Goal: Task Accomplishment & Management: Use online tool/utility

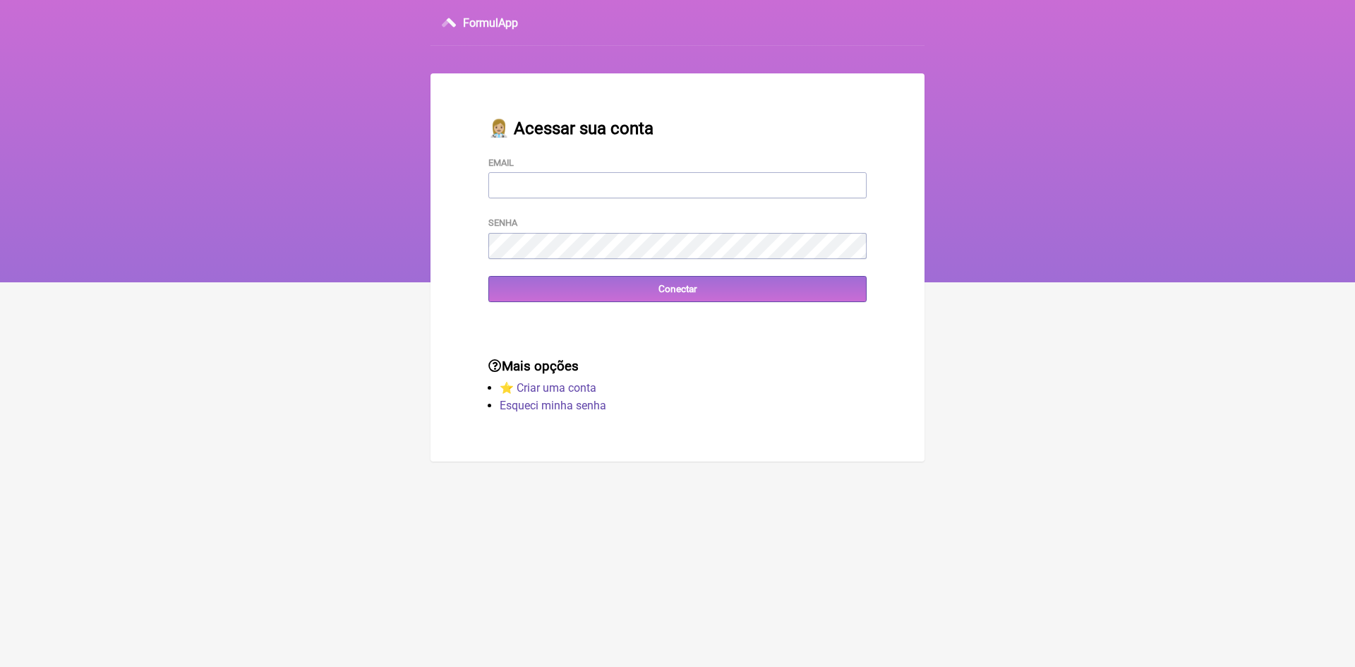
click at [555, 183] on input "Email" at bounding box center [677, 185] width 378 height 26
type input "[EMAIL_ADDRESS][DOMAIN_NAME]"
click at [526, 298] on input "Conectar" at bounding box center [677, 289] width 378 height 26
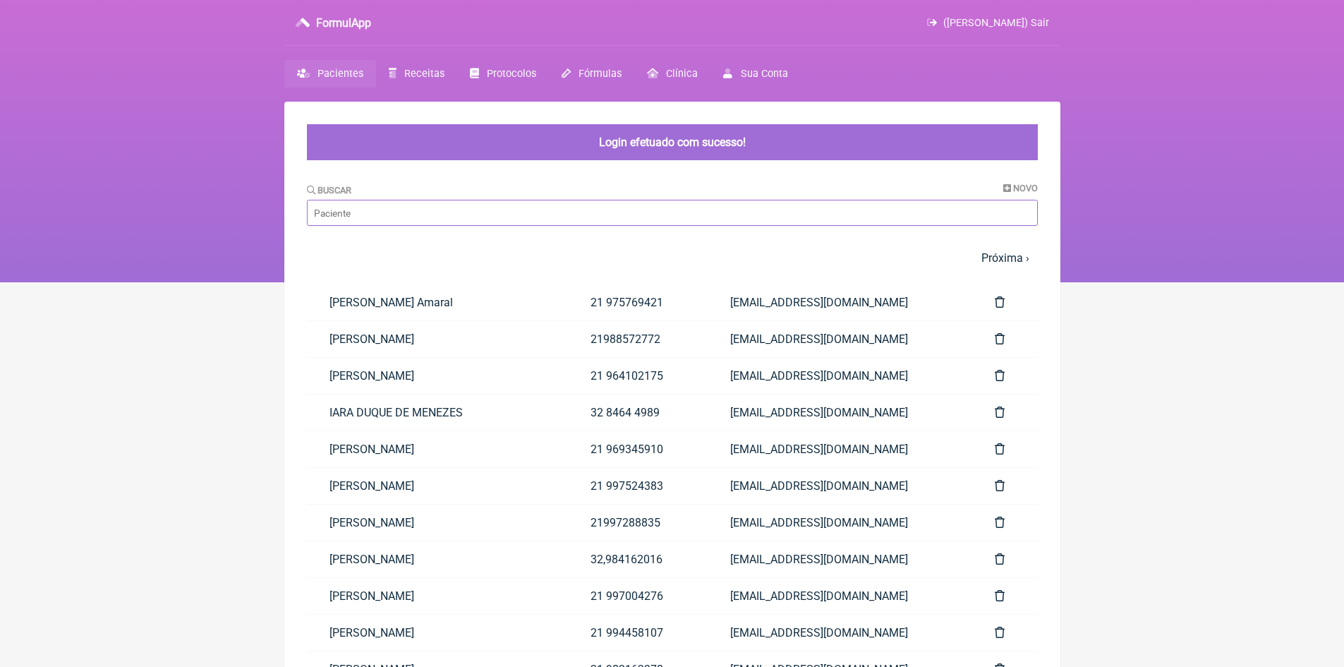
click at [424, 221] on input "Buscar" at bounding box center [672, 213] width 731 height 26
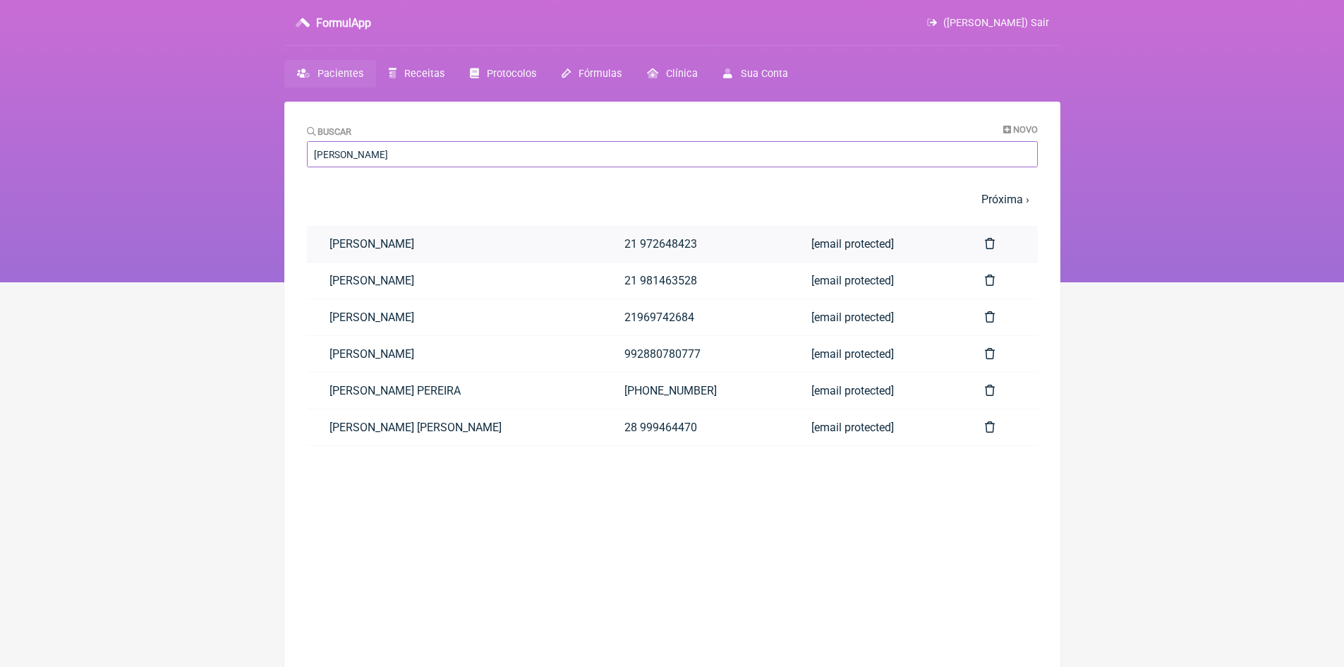
type input "lucas"
click at [423, 240] on link "[PERSON_NAME]" at bounding box center [455, 244] width 296 height 36
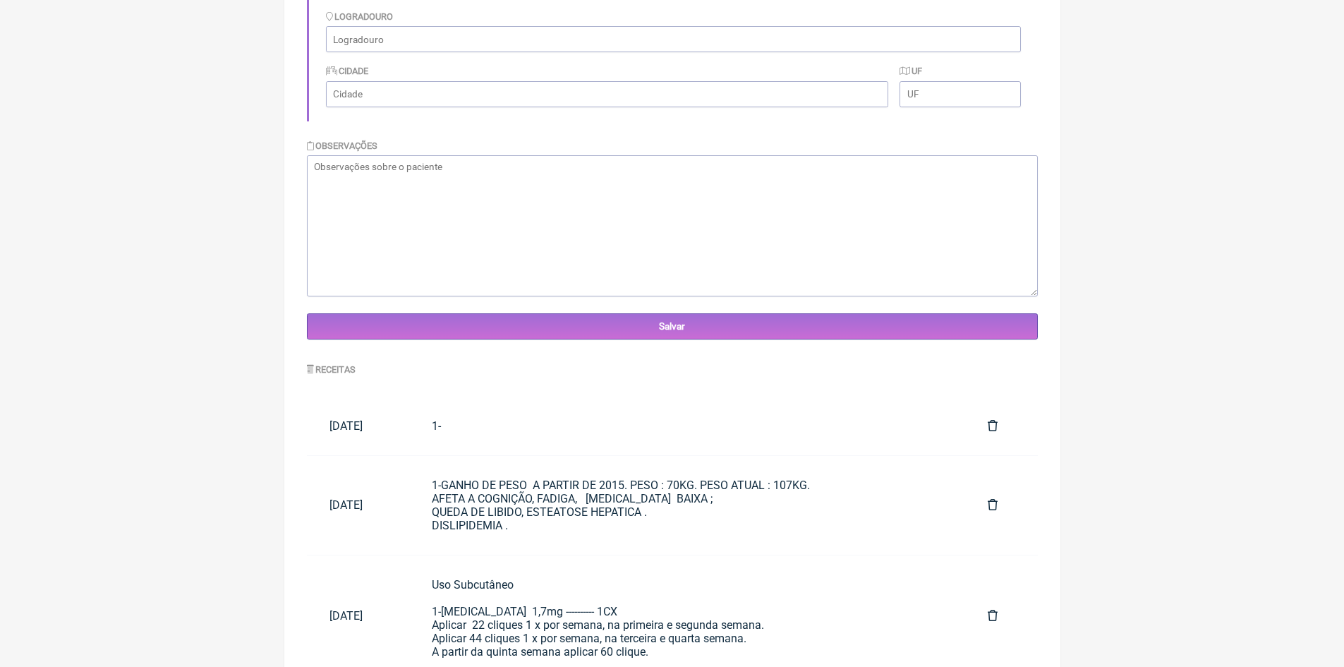
scroll to position [404, 0]
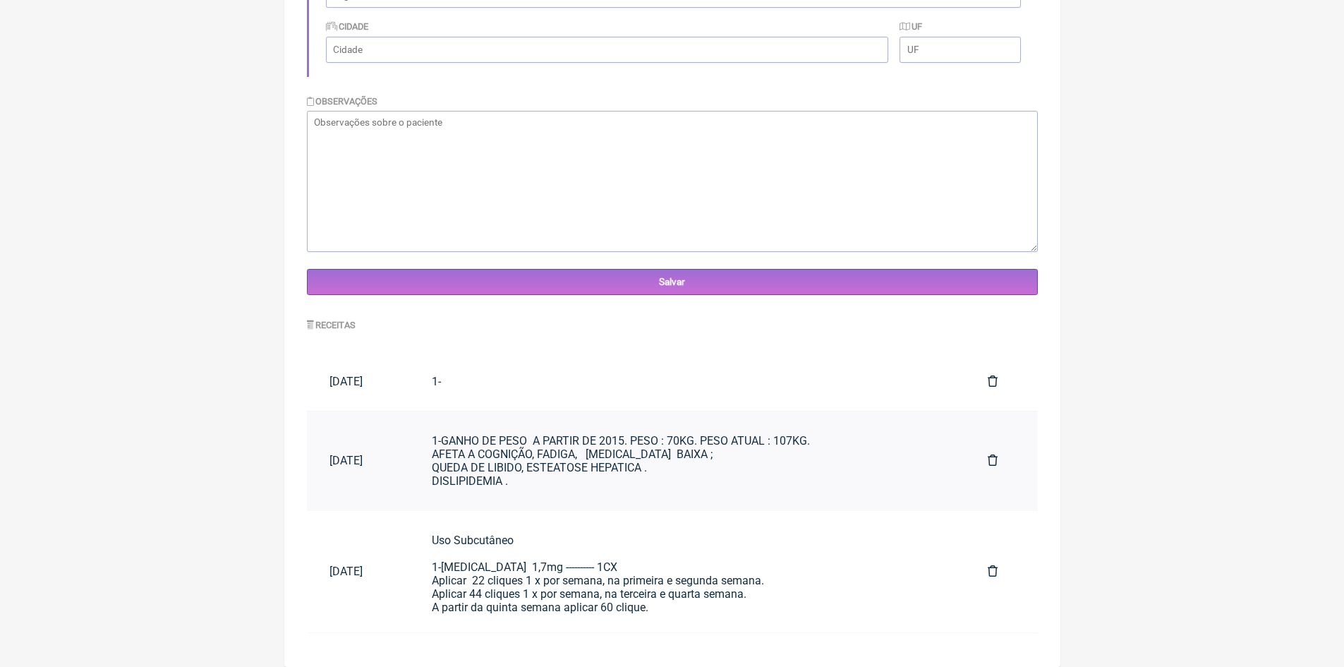
click at [615, 459] on div "1-GANHO DE PESO A PARTIR DE 2015. PESO : 70KG. PESO ATUAL : 107KG. AFETA A COGN…" at bounding box center [687, 461] width 511 height 54
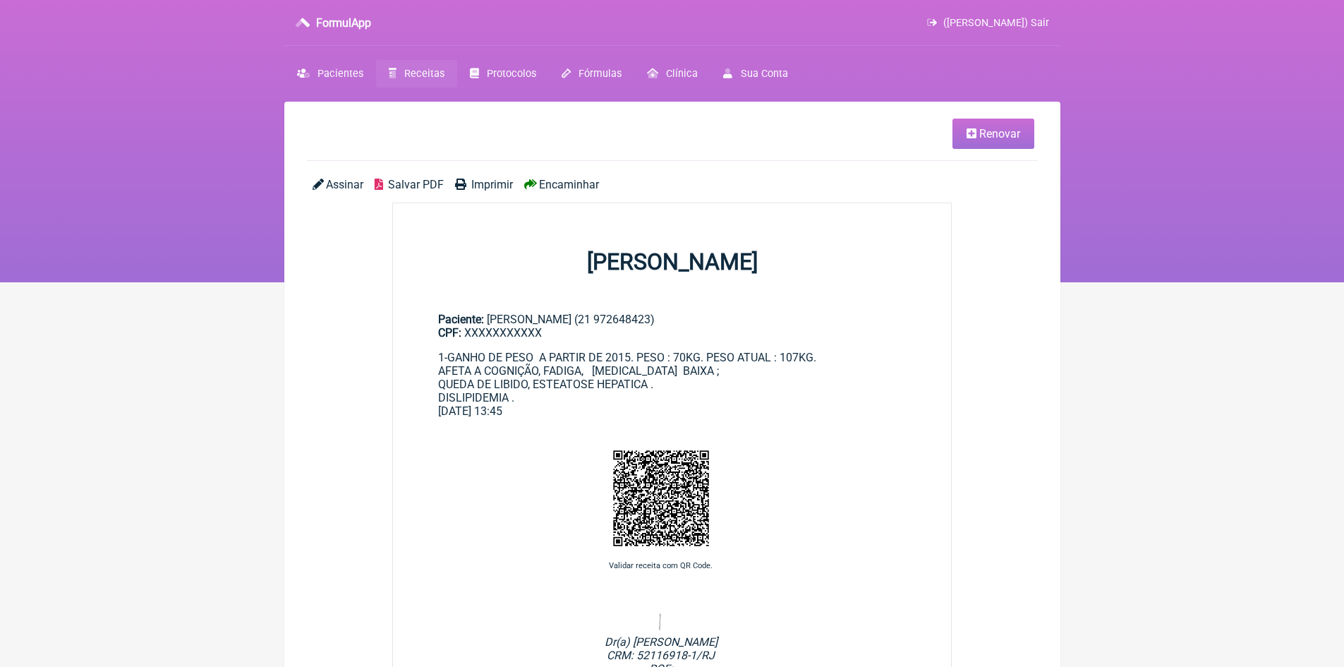
click at [979, 135] on span "Renovar" at bounding box center [999, 133] width 41 height 13
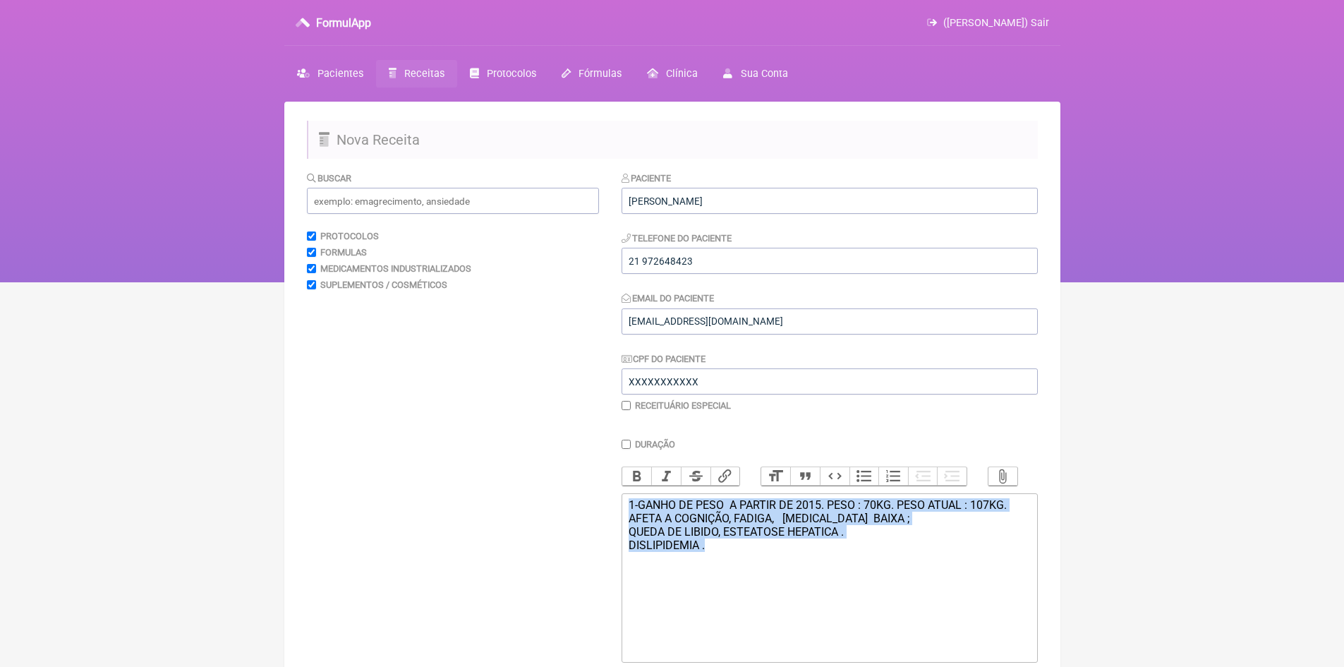
drag, startPoint x: 625, startPoint y: 514, endPoint x: 833, endPoint y: 569, distance: 214.6
click at [833, 569] on trix-editor "1-GANHO DE PESO A PARTIR DE 2015. PESO : 70KG. PESO ATUAL : 107KG. AFETA A COGN…" at bounding box center [830, 577] width 416 height 169
type trix-editor "<div>1-GANHO DE PESO&nbsp; A PARTIR DE 2015. PESO : 70KG. PESO ATUAL : 107KG.<b…"
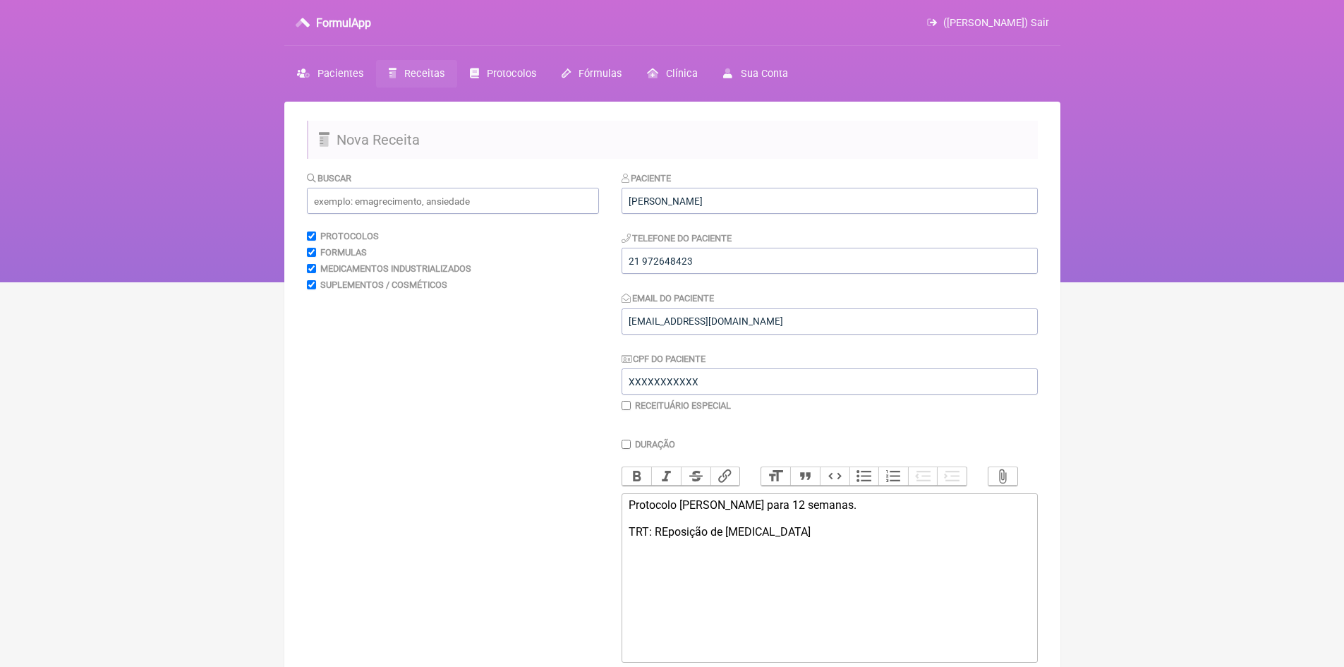
click at [667, 538] on div "Protocolo Lucas para 12 semanas. TRT: REposição de Testosterona" at bounding box center [829, 518] width 401 height 40
click at [794, 538] on div "Protocolo Lucas para 12 semanas. TRT: Reposição de Testosterona" at bounding box center [829, 518] width 401 height 40
click at [737, 552] on div "Protocolo Lucas para 12 semanas. TRT: Reposição de Testosterona 1-Mês: 1 ampola…" at bounding box center [829, 525] width 401 height 54
click at [793, 552] on div "Protocolo Lucas para 12 semanas. TRT: Reposição de Testosterona 1-Mês: 1 ampola…" at bounding box center [829, 525] width 401 height 54
click at [634, 552] on div "Protocolo Lucas para 12 semanas. TRT: Reposição de Testosterona 1-Mês: 1 ampola…" at bounding box center [829, 525] width 401 height 54
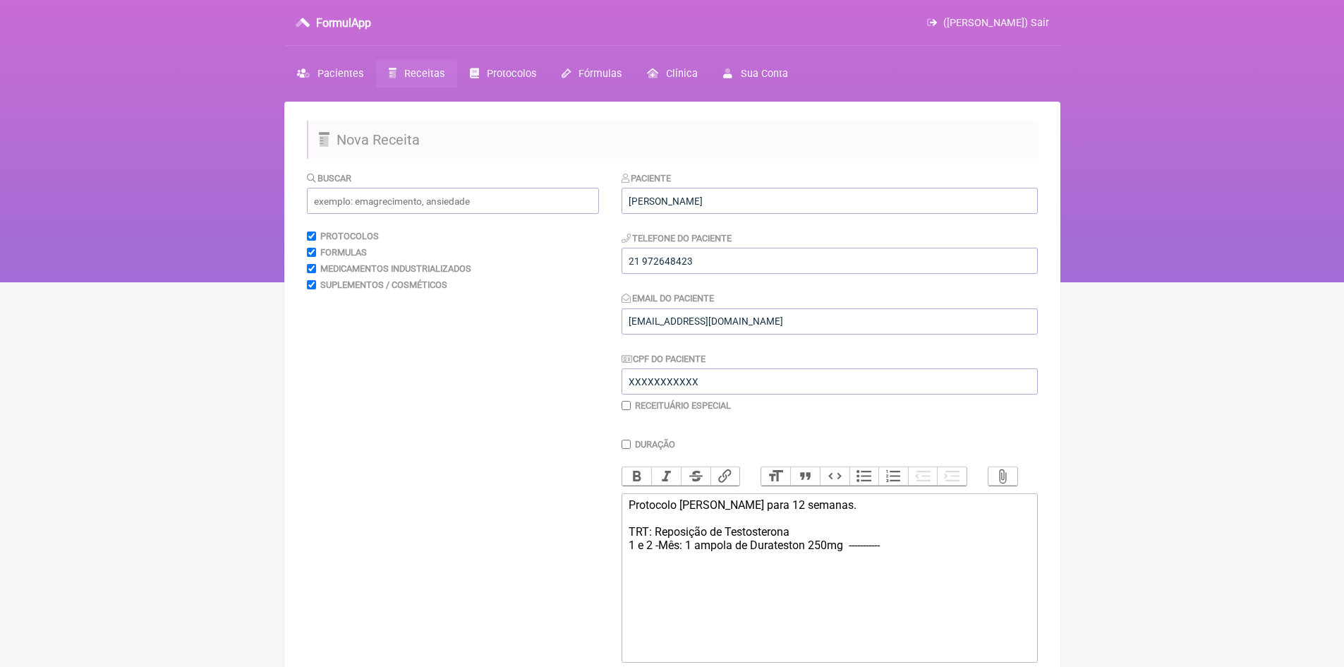
click at [890, 552] on div "Protocolo Lucas para 12 semanas. TRT: Reposição de Testosterona 1 e 2 -Mês: 1 a…" at bounding box center [829, 525] width 401 height 54
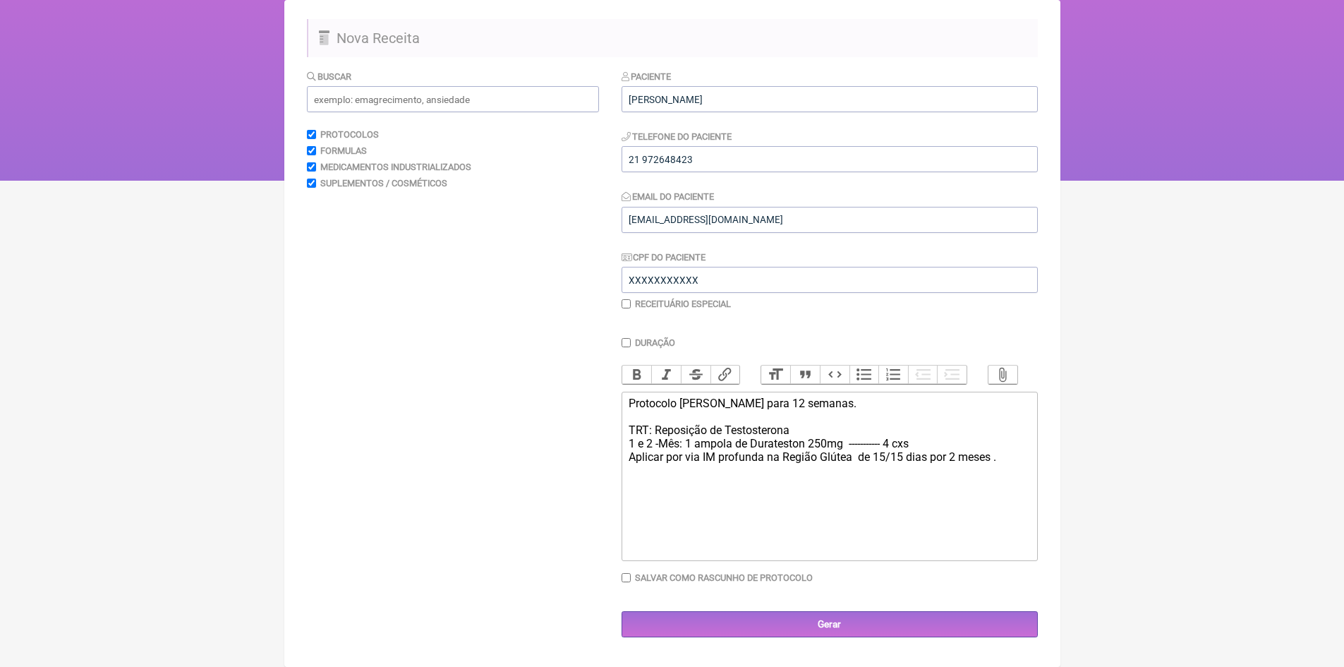
scroll to position [105, 0]
click at [636, 488] on div "Protocolo Lucas para 12 semanas. TRT: Reposição de Testosterona 1 e 2 -Mês: 1 a…" at bounding box center [829, 444] width 401 height 94
click at [861, 490] on div "Protocolo Lucas para 12 semanas. TRT: Reposição de Testosterona 1 e 2 -Mês: 1 a…" at bounding box center [829, 444] width 401 height 94
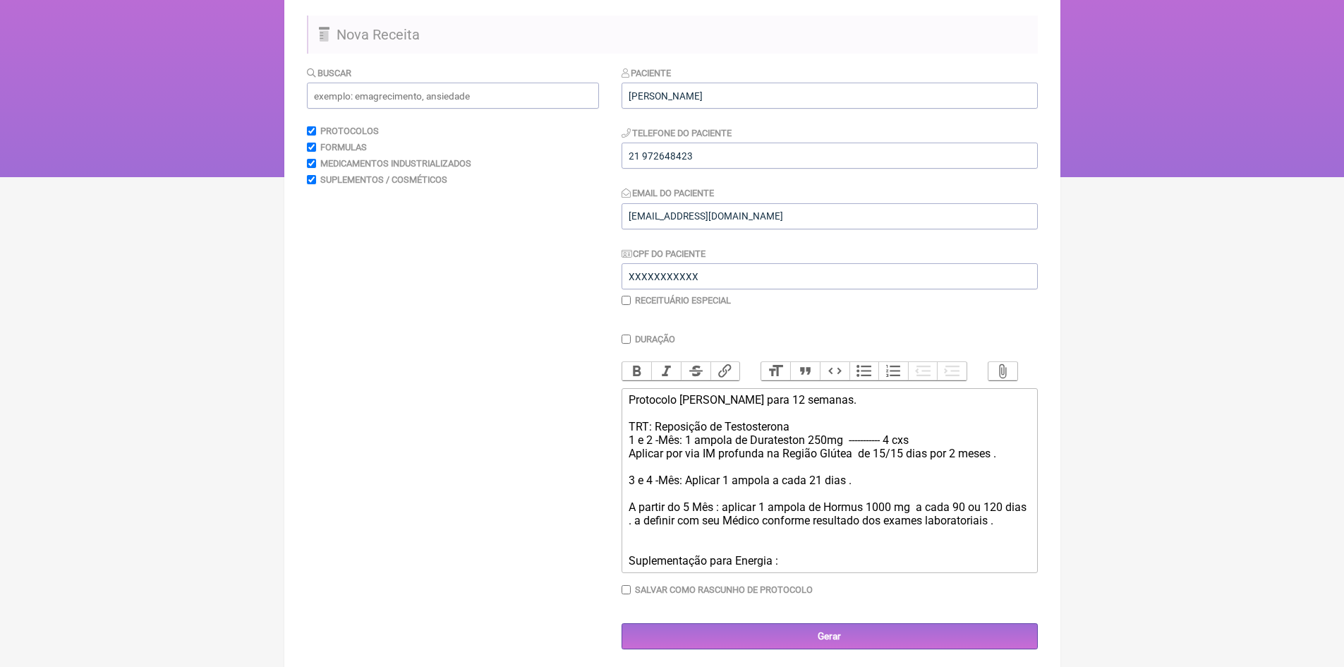
type trix-editor "<div>Protocolo Lucas para 12 semanas.<br><br>TRT: Reposição de Testosterona&nbs…"
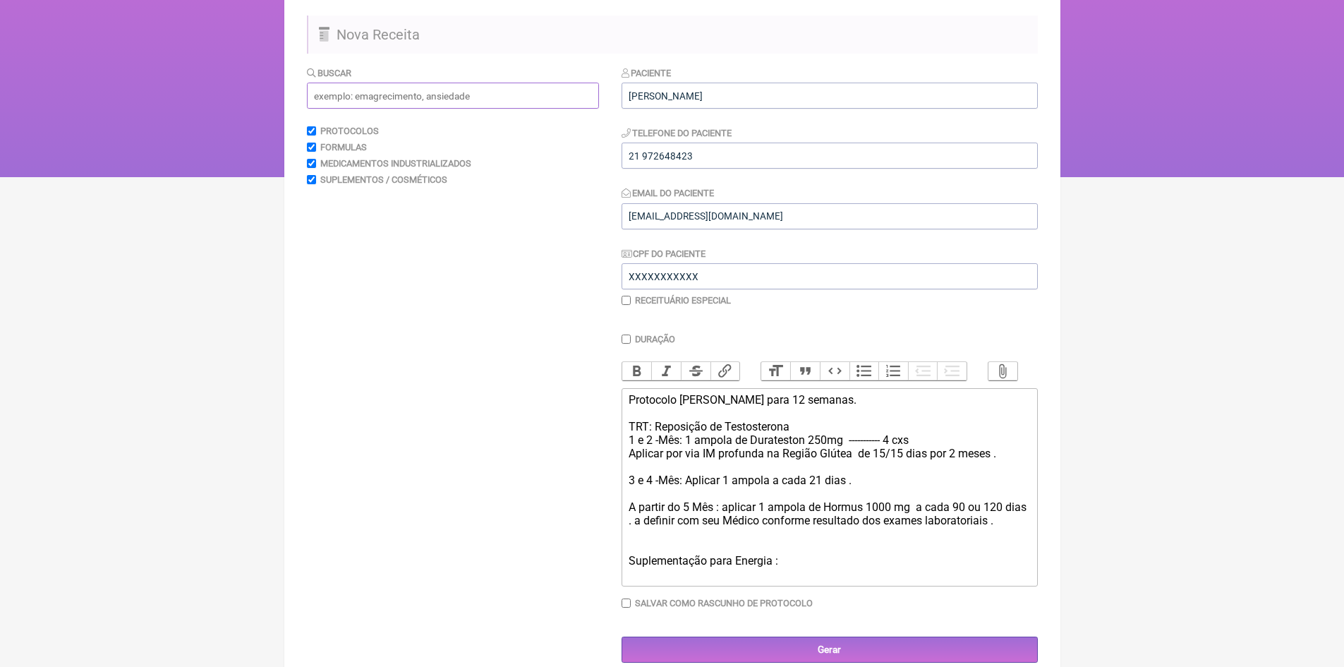
click at [375, 99] on input "text" at bounding box center [453, 96] width 292 height 26
click at [347, 97] on input "energia disposição" at bounding box center [453, 96] width 292 height 26
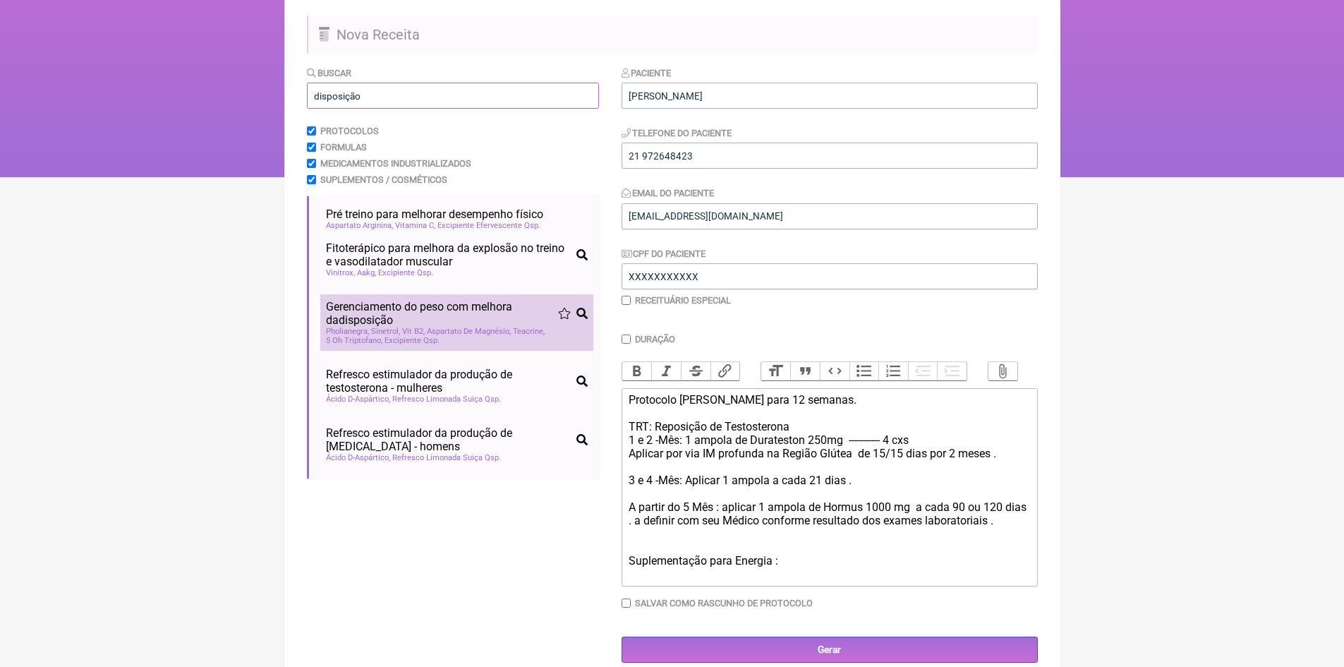
scroll to position [71, 0]
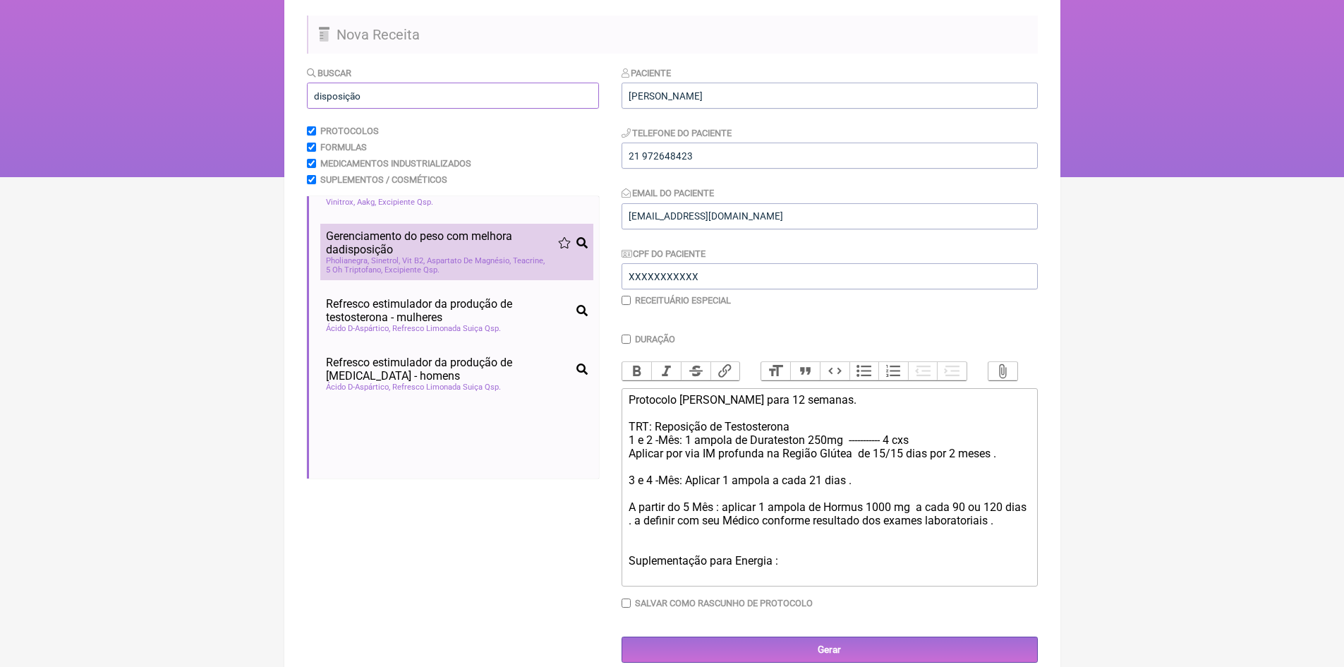
type input "disposição"
click at [483, 248] on span "Gerenciamento do peso com melhora da disposição" at bounding box center [442, 242] width 232 height 27
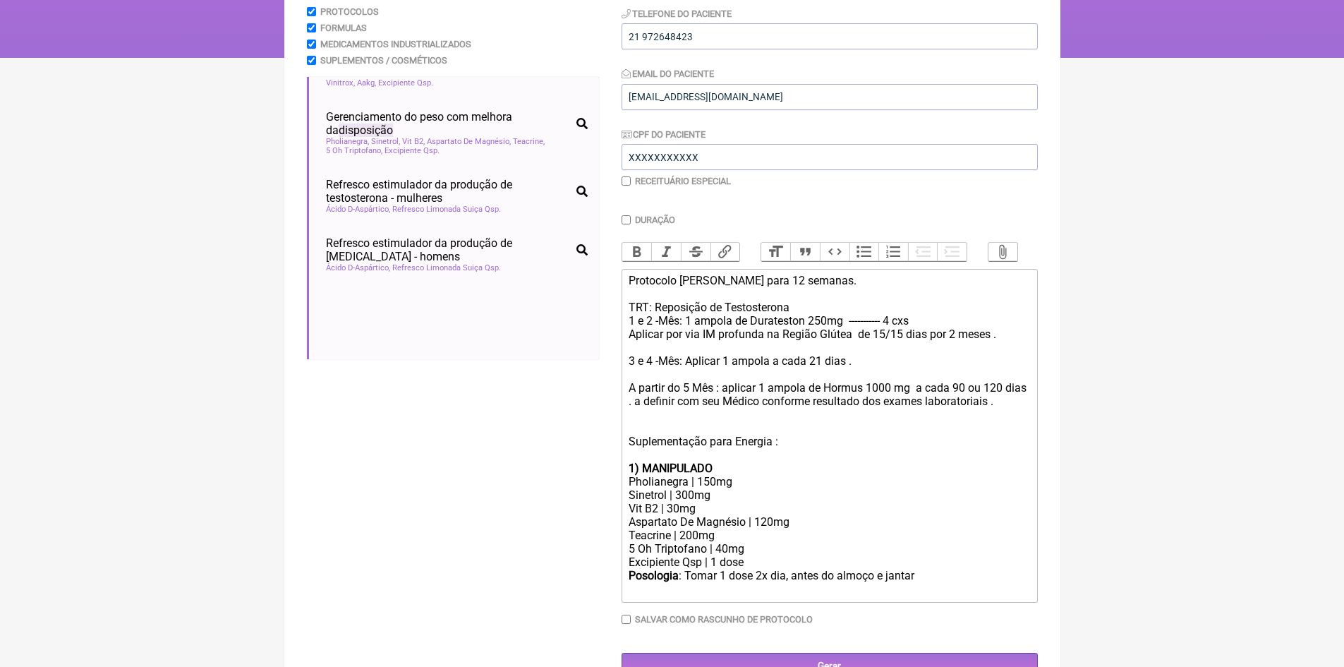
scroll to position [246, 0]
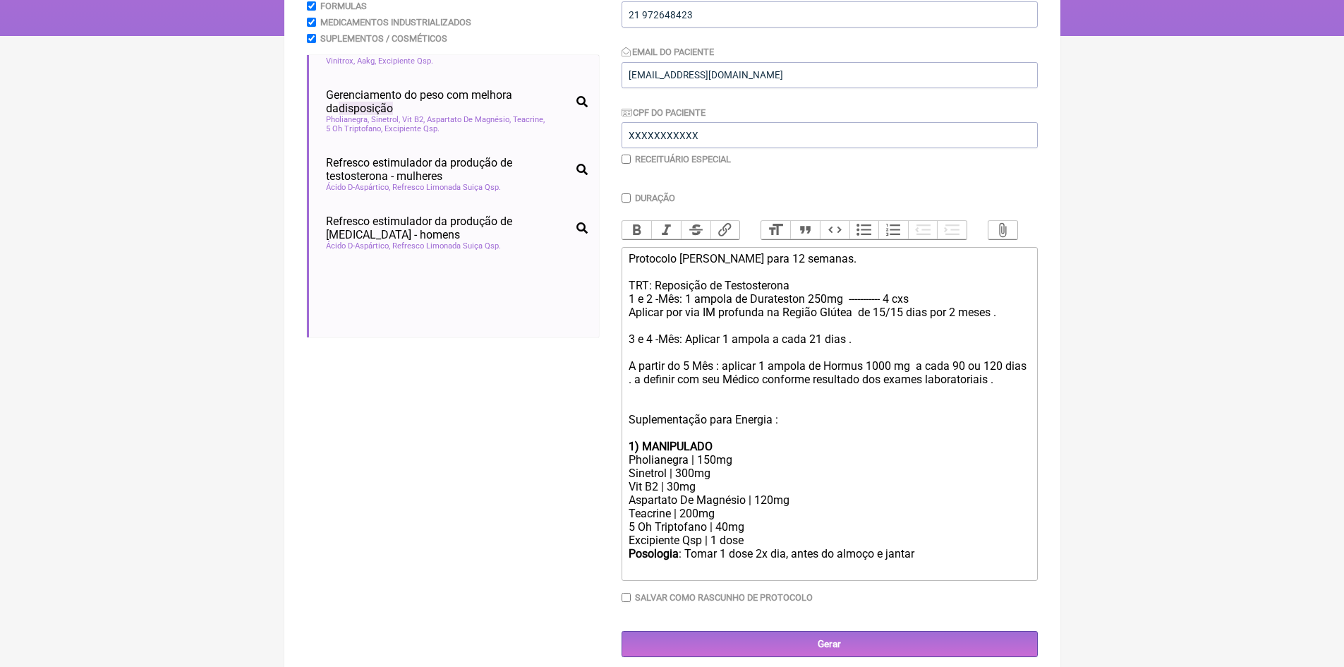
click at [720, 453] on div "1) MANIPULADO" at bounding box center [829, 446] width 401 height 13
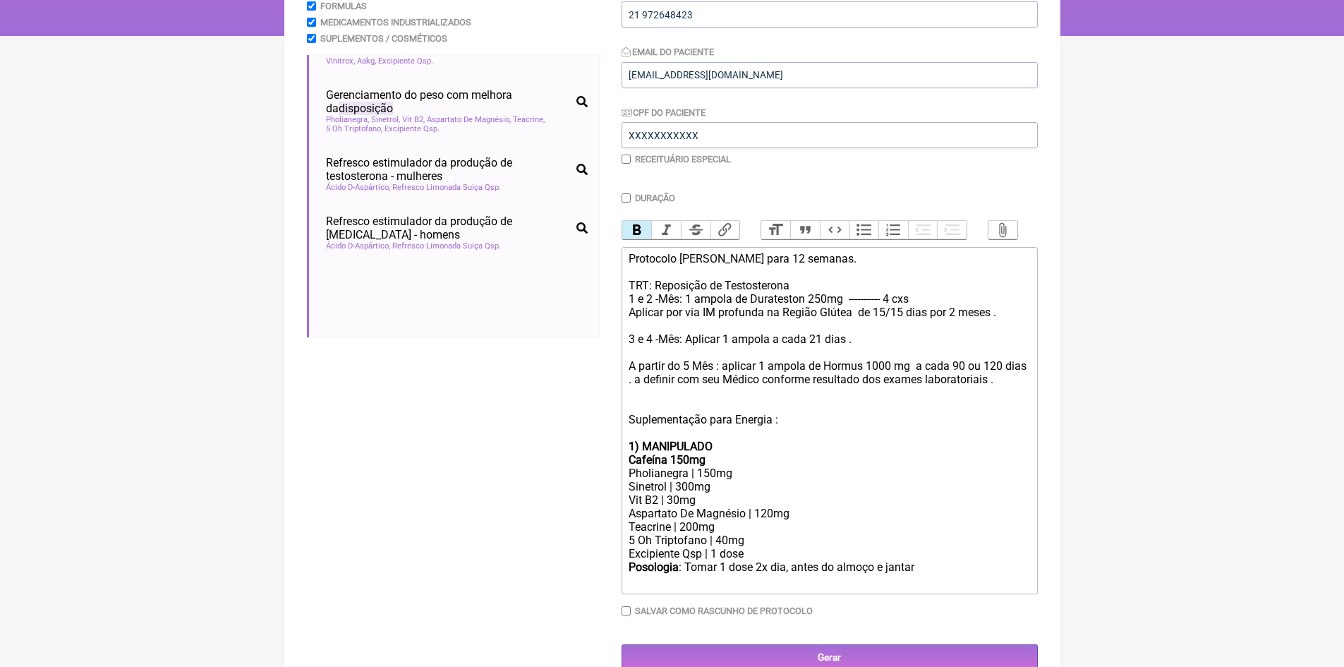
click at [919, 579] on div "Posologia : Tomar 1 dose 2x dia, antes do almoço e jantar ㅤ" at bounding box center [829, 574] width 401 height 28
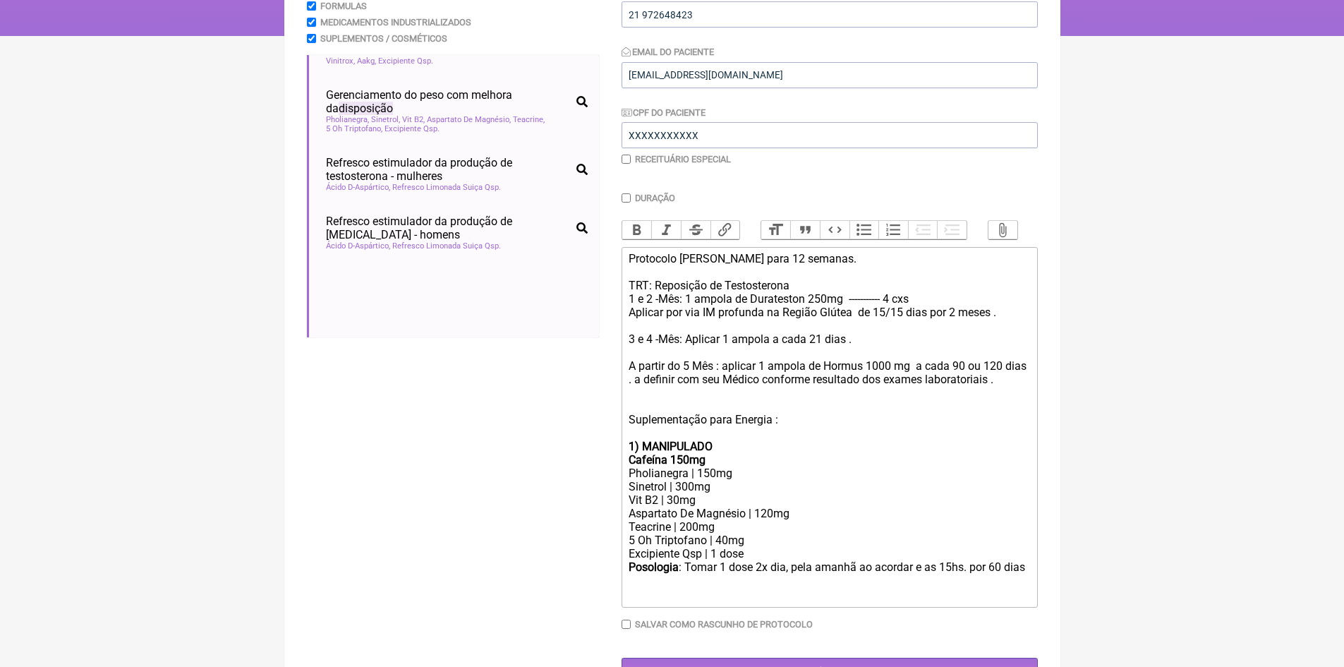
type trix-editor "<div>Protocolo Lucas para 12 semanas.<br><br>TRT: Reposição de Testosterona&nbs…"
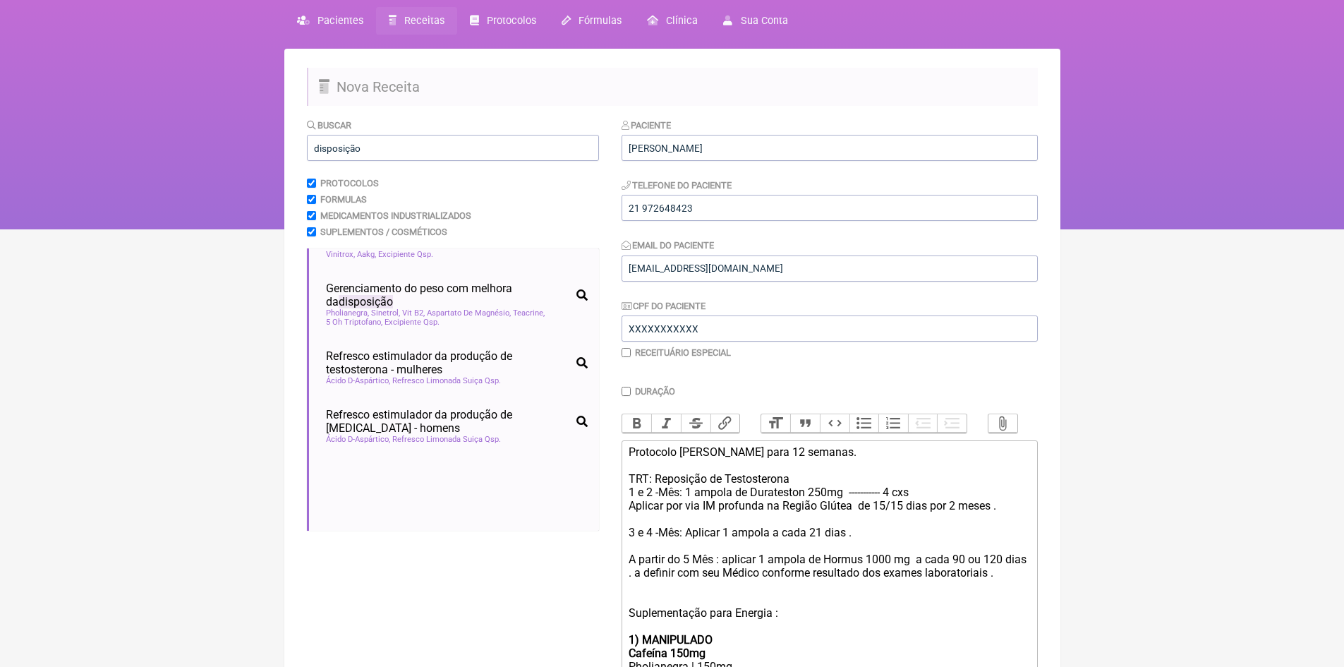
scroll to position [35, 0]
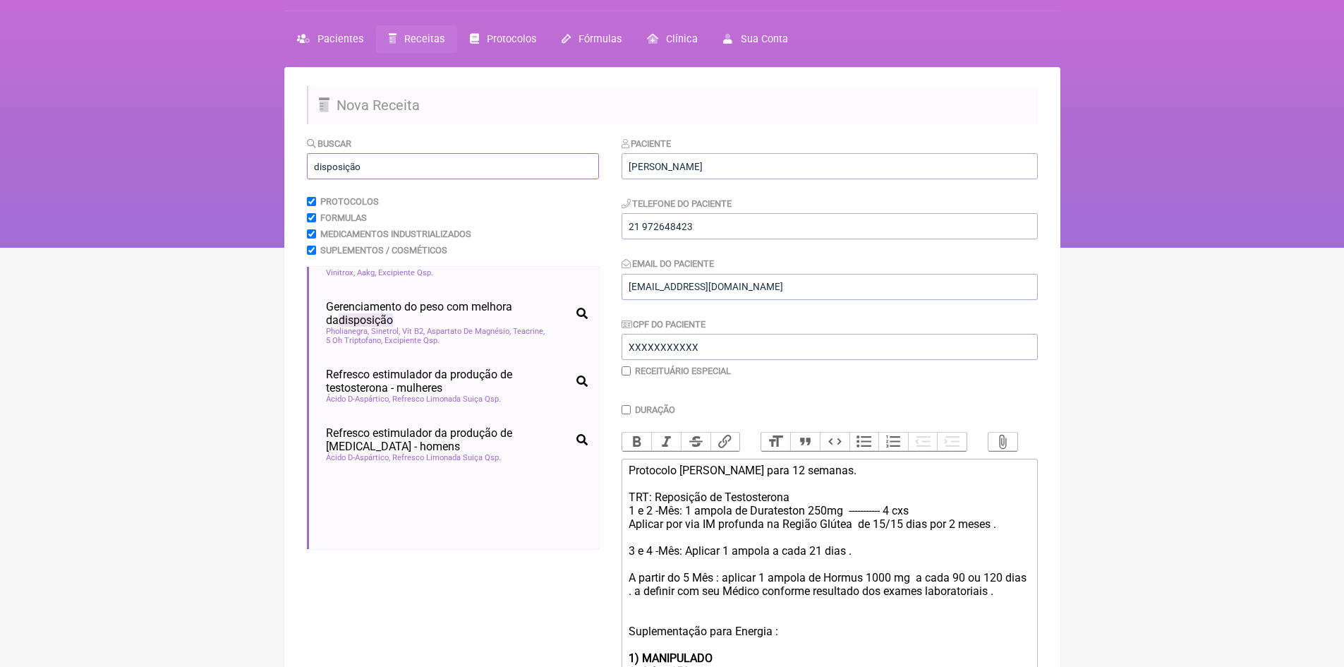
click at [384, 169] on input "disposição" at bounding box center [453, 166] width 292 height 26
type input "d"
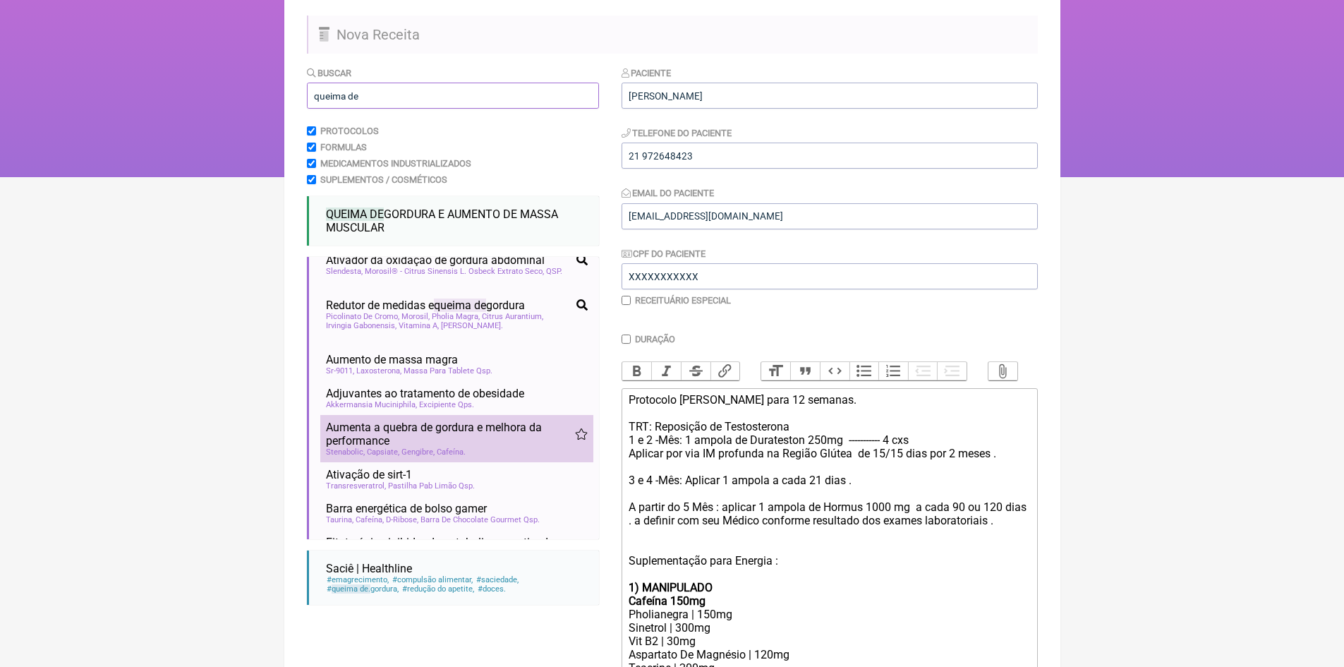
scroll to position [71, 0]
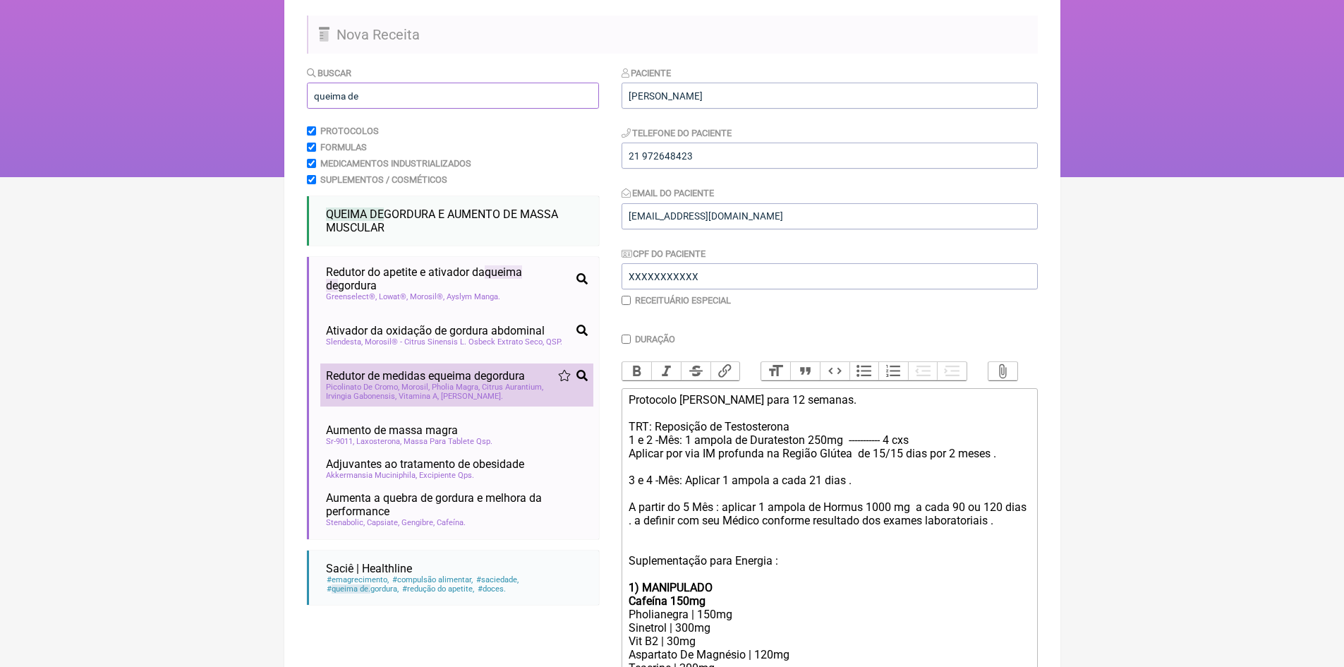
type input "queima de"
click at [519, 392] on span "Citrus Aurantium" at bounding box center [512, 386] width 61 height 9
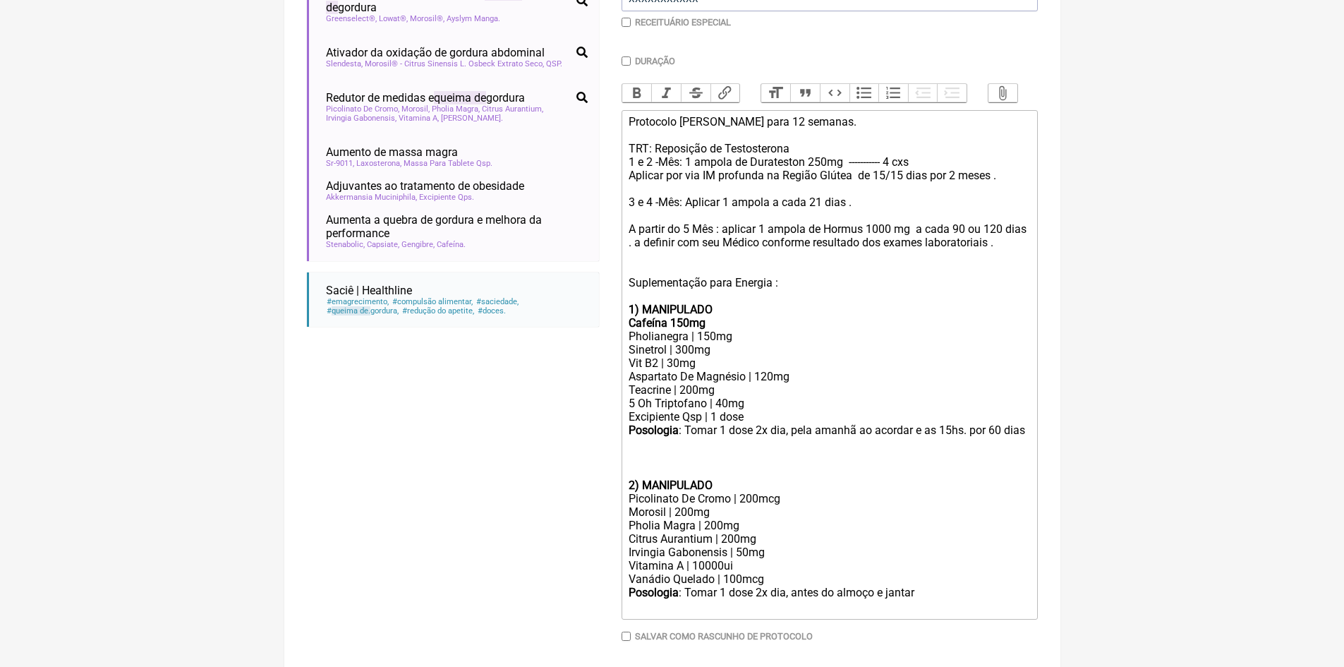
scroll to position [387, 0]
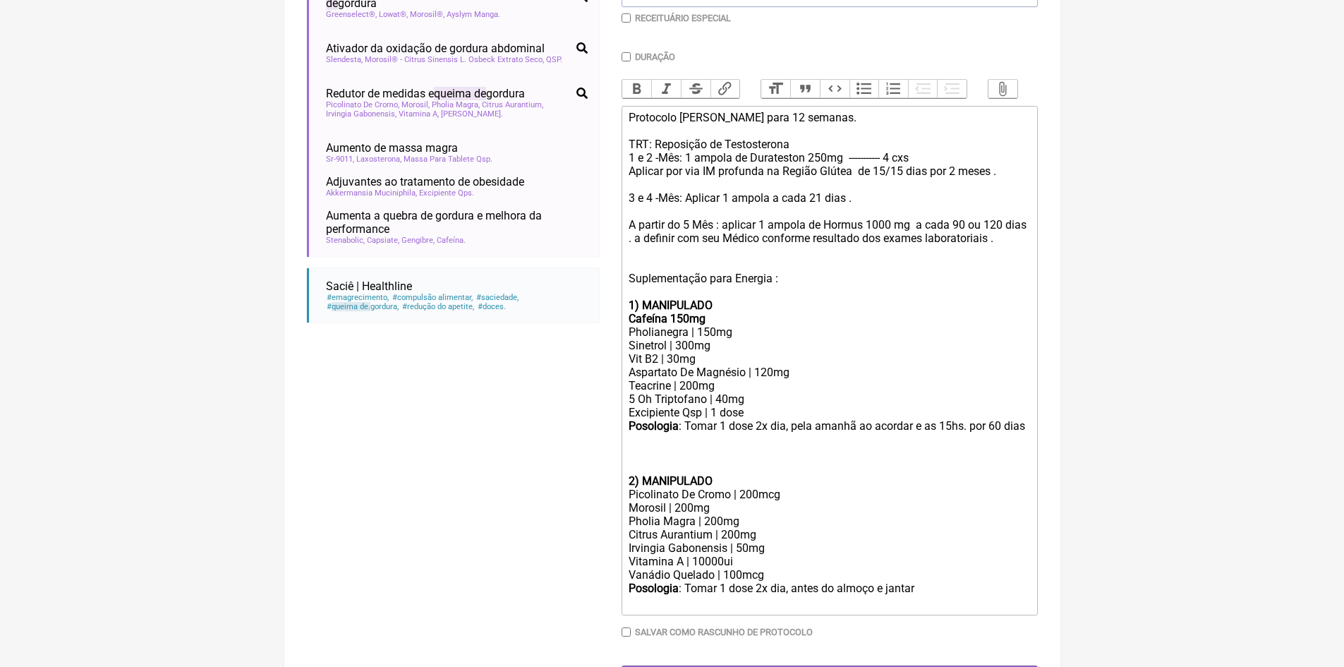
click at [627, 488] on trix-editor "Protocolo Lucas para 12 semanas. TRT: Reposição de Testosterona 1 e 2 -Mês: 1 a…" at bounding box center [830, 360] width 416 height 509
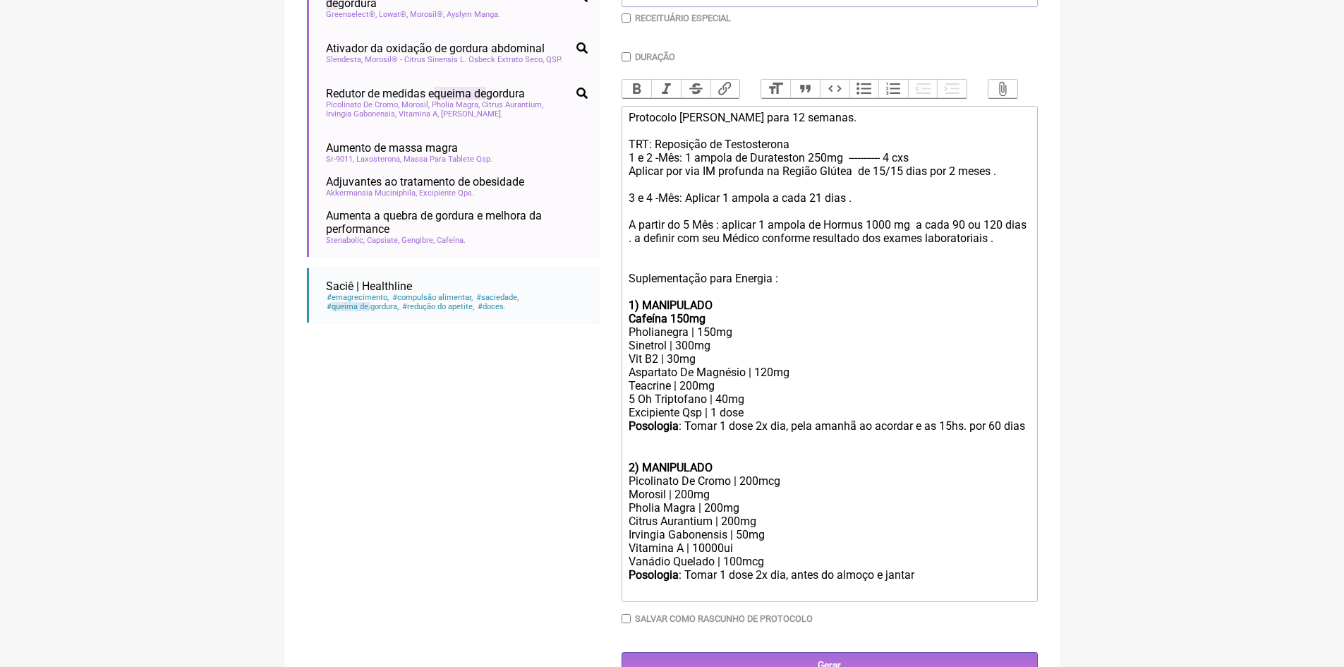
click at [928, 588] on div "Posologia : Tomar 1 dose 2x dia, antes do almoço e jantar ㅤ" at bounding box center [829, 582] width 401 height 28
click at [920, 585] on div "Posologia : Tomar 1 dose 2x dia, antes do almoço e jantar ㅤ" at bounding box center [829, 582] width 401 height 28
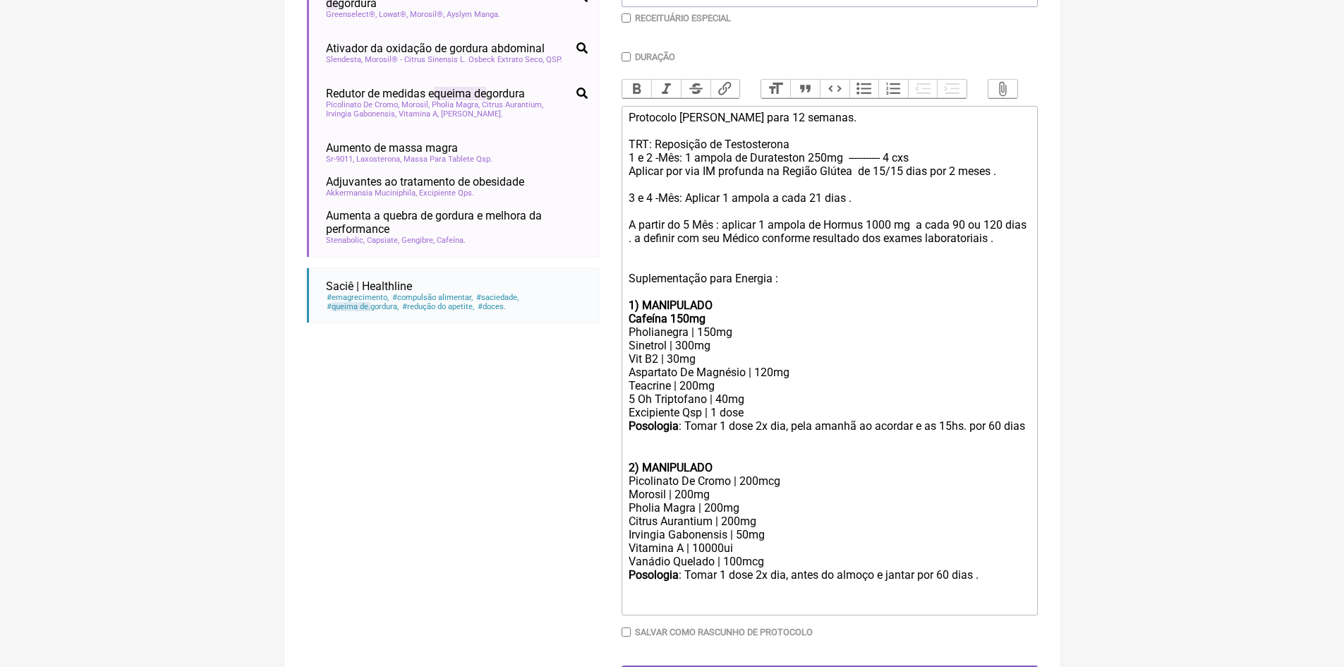
type trix-editor "<div>Protocolo Lucas para 12 semanas.<br><br>TRT: Reposição de Testosterona&nbs…"
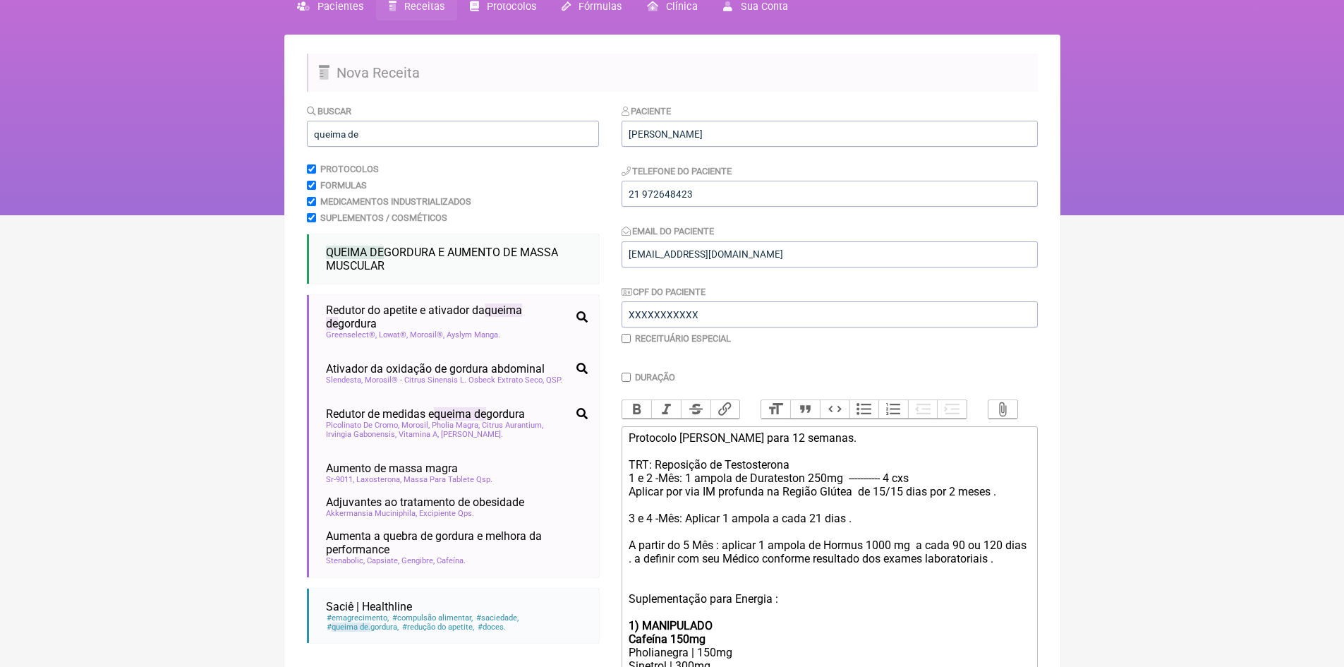
scroll to position [0, 0]
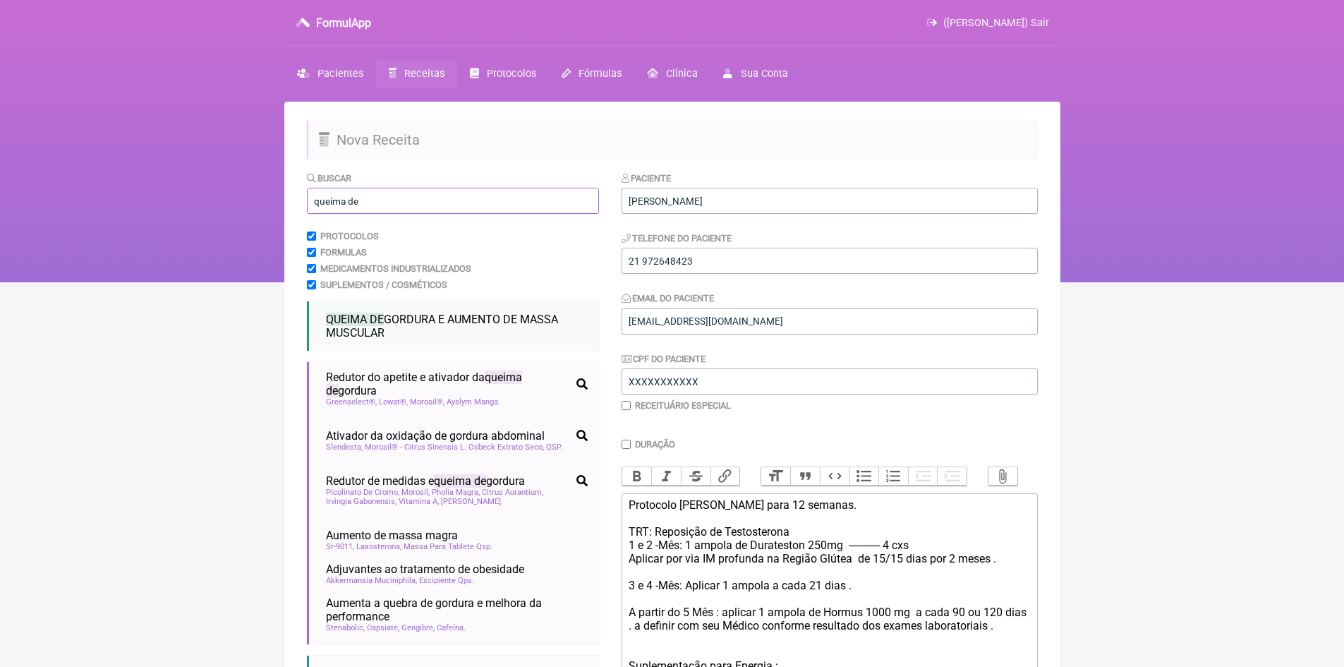
click at [367, 209] on input "queima de" at bounding box center [453, 201] width 292 height 26
type input "q"
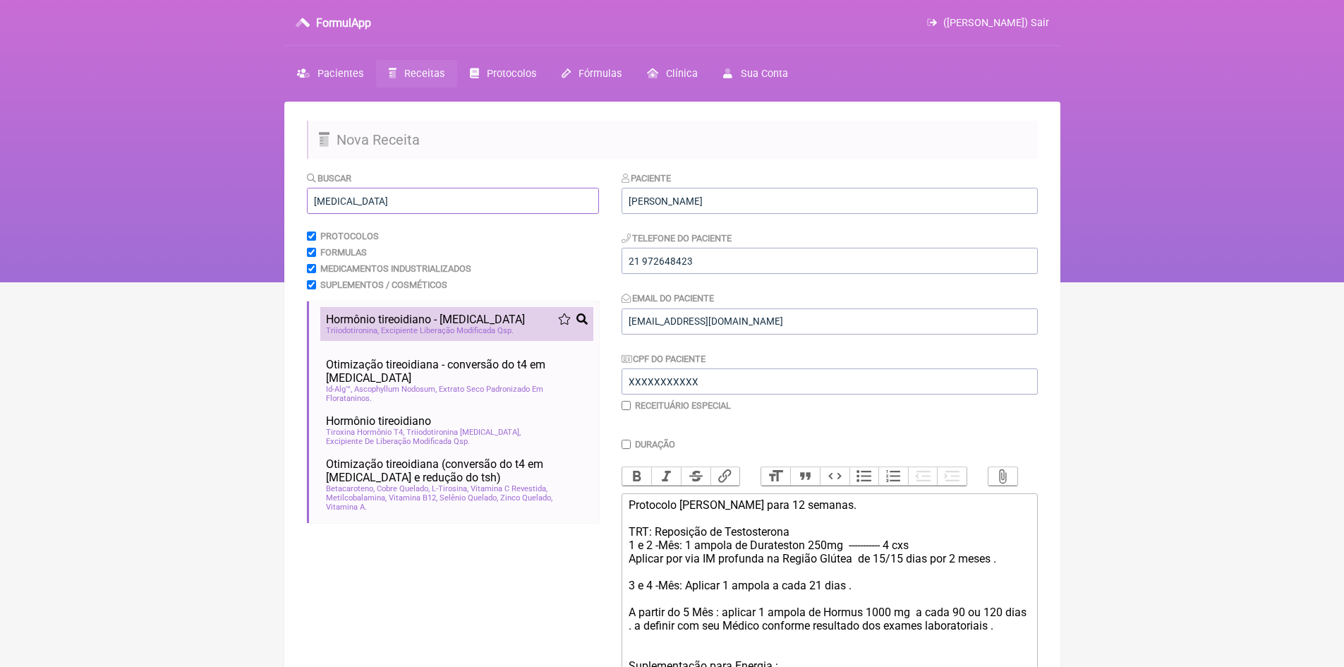
type input "t3"
click at [425, 312] on li "Hormônio tireoidiano - t3 nutrologia ortomolecular endocrinologia hipotireoisdi…" at bounding box center [456, 324] width 273 height 34
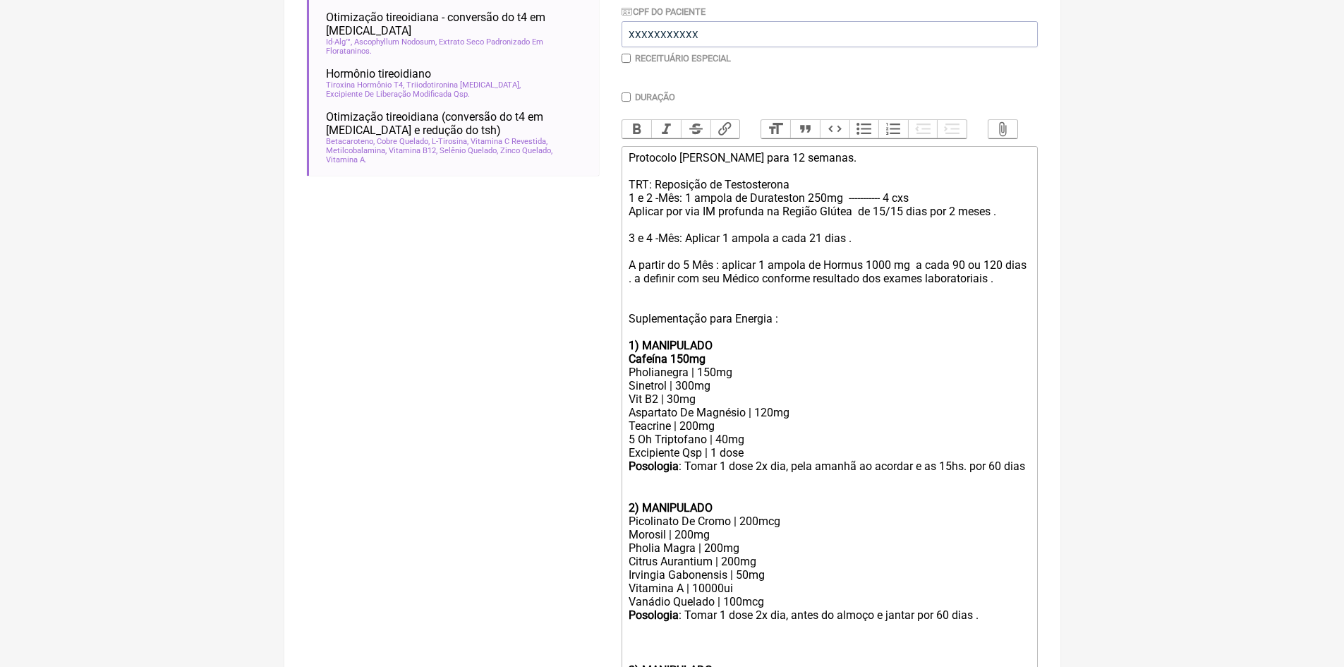
scroll to position [494, 0]
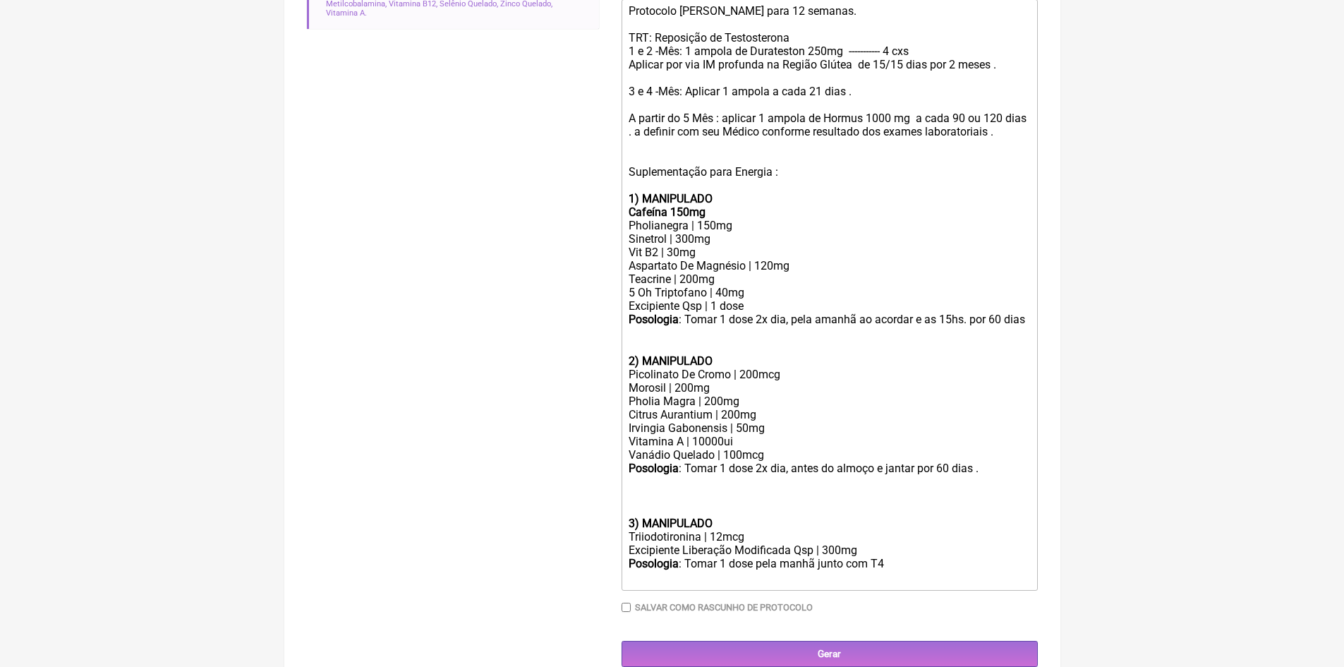
click at [889, 574] on div "Posologia : Tomar 1 dose pela manhã junto com T4 ㅤ" at bounding box center [829, 571] width 401 height 28
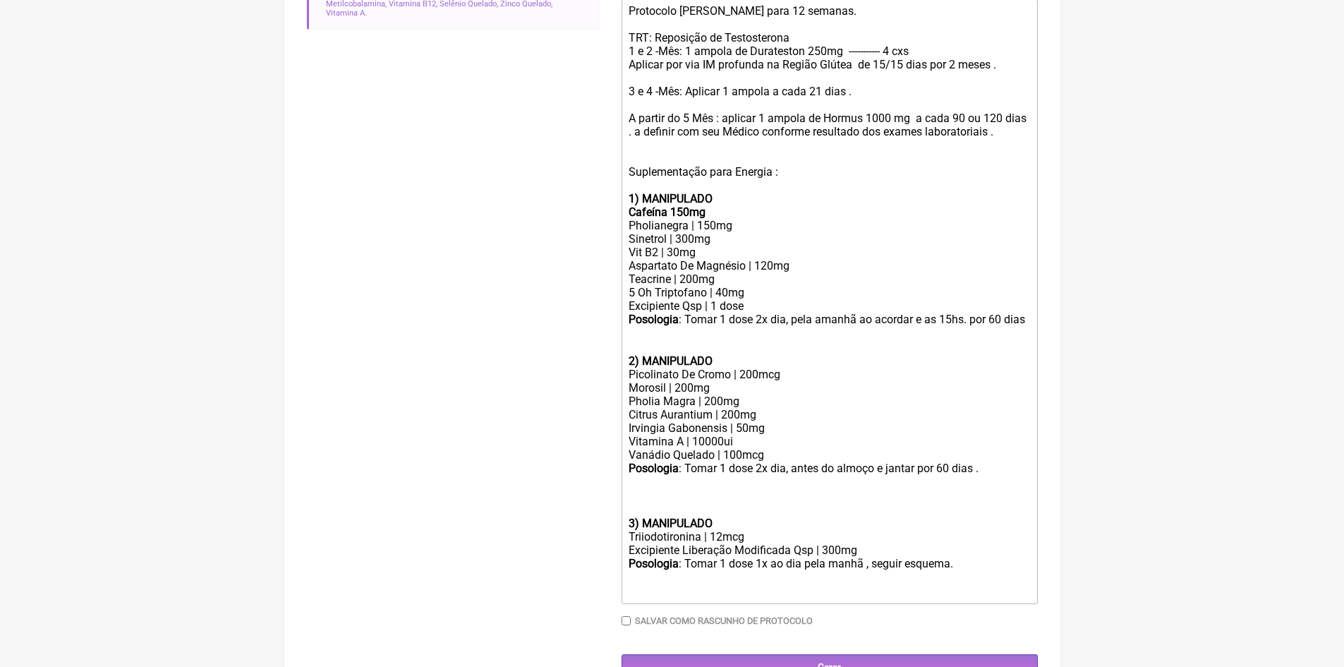
click at [722, 543] on div "Triiodotironina | 12mcg" at bounding box center [829, 536] width 401 height 13
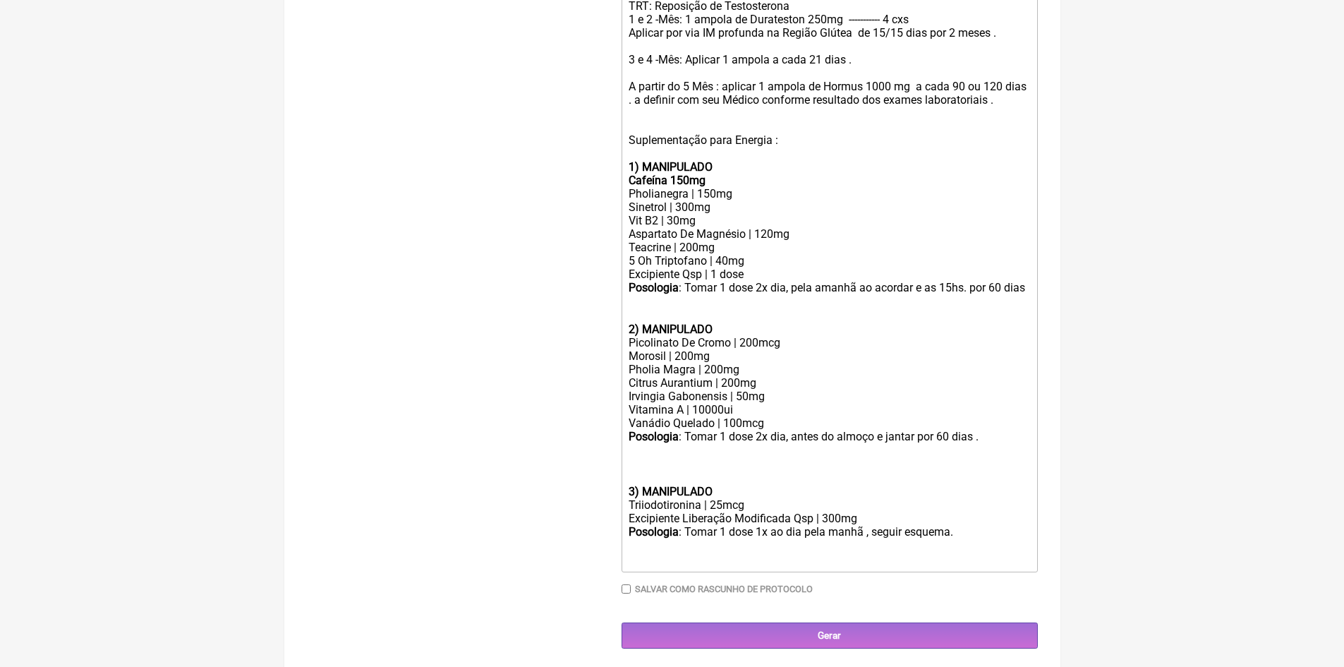
scroll to position [540, 0]
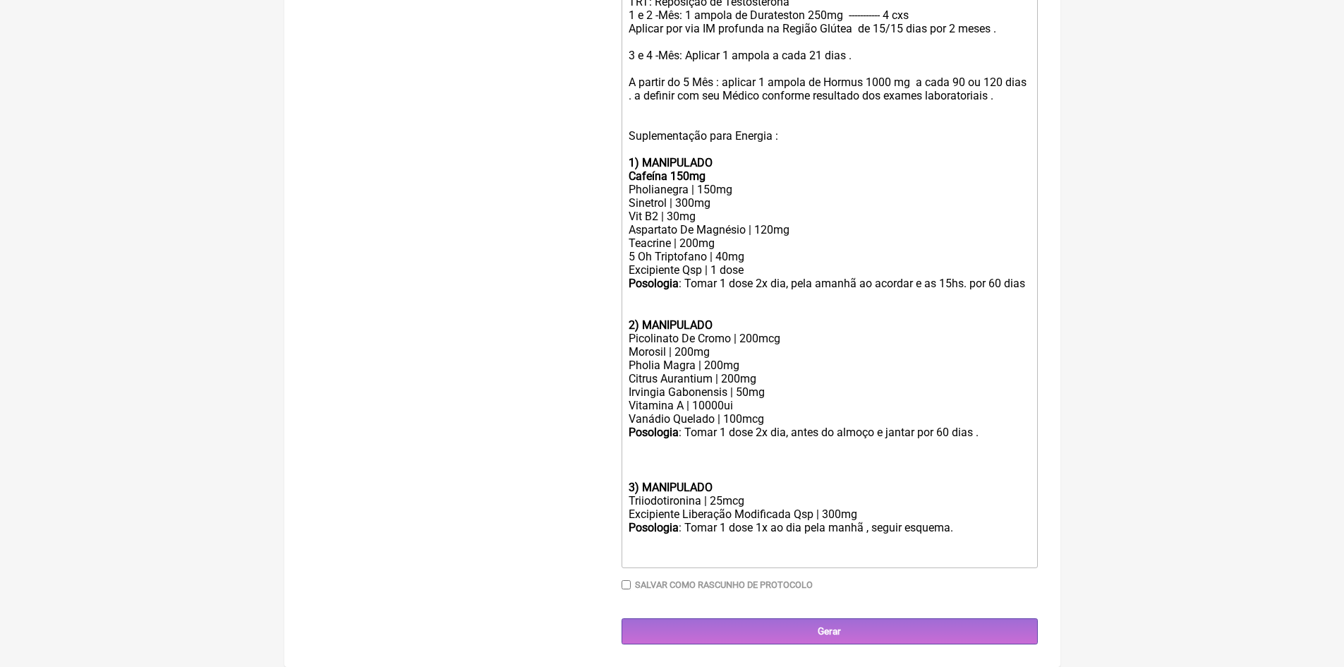
click at [961, 528] on div "Posologia : Tomar 1 dose 1x ao dia pela manhã , seguir esquema. ㅤ" at bounding box center [829, 542] width 401 height 42
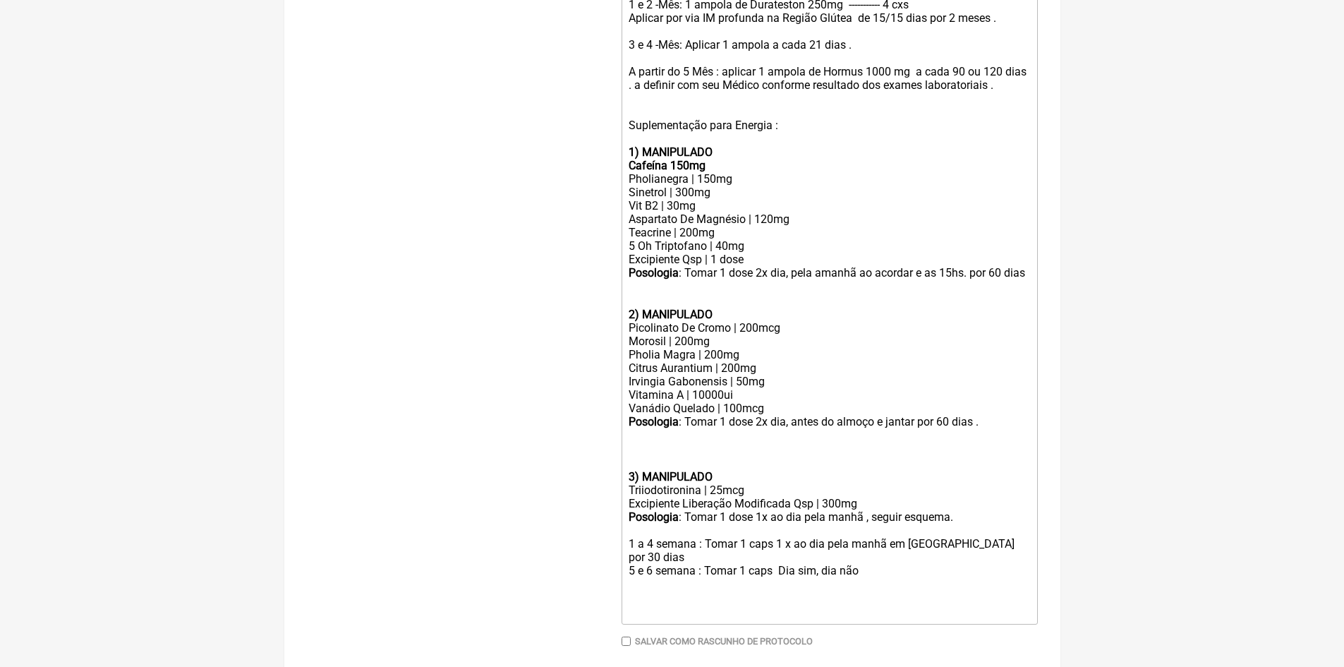
click at [720, 483] on div "3) MANIPULADO" at bounding box center [829, 476] width 401 height 13
click at [720, 321] on div "Posologia : Tomar 1 dose 2x dia, pela amanhã ao acordar e as 15hs. por 60 dias …" at bounding box center [829, 293] width 401 height 55
click at [724, 162] on div "1) MANIPULADO Cafeína 150mg" at bounding box center [829, 158] width 401 height 27
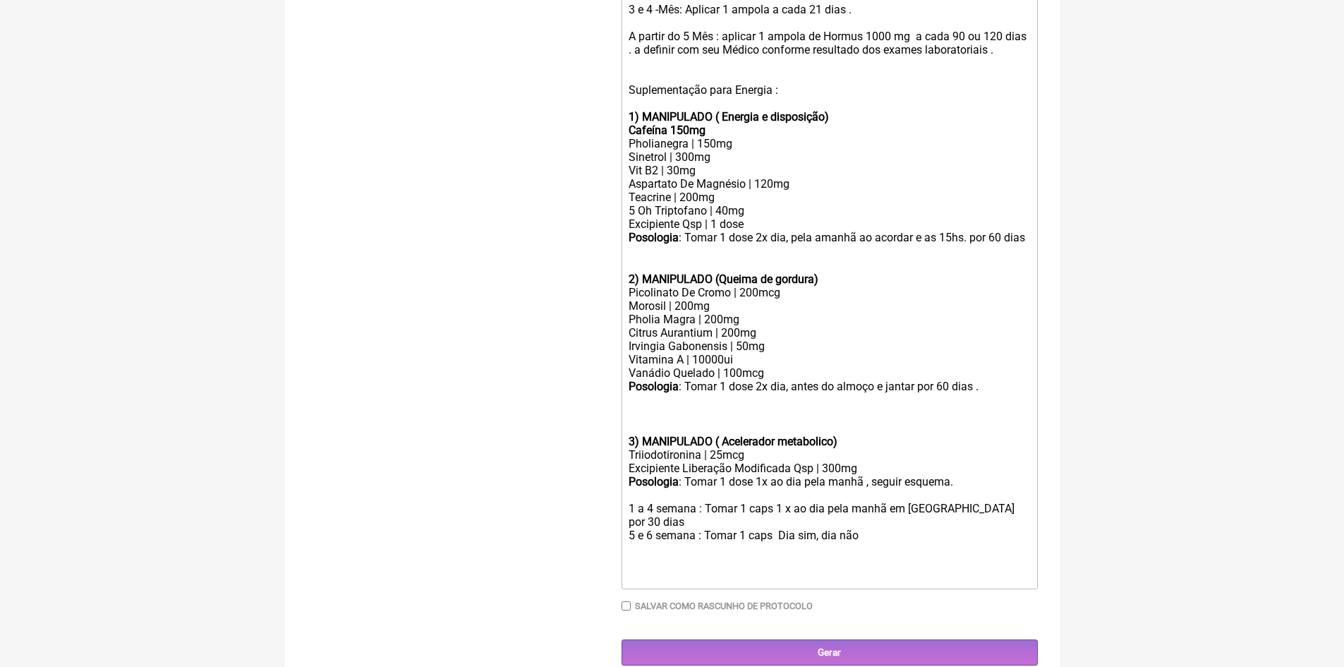
scroll to position [594, 0]
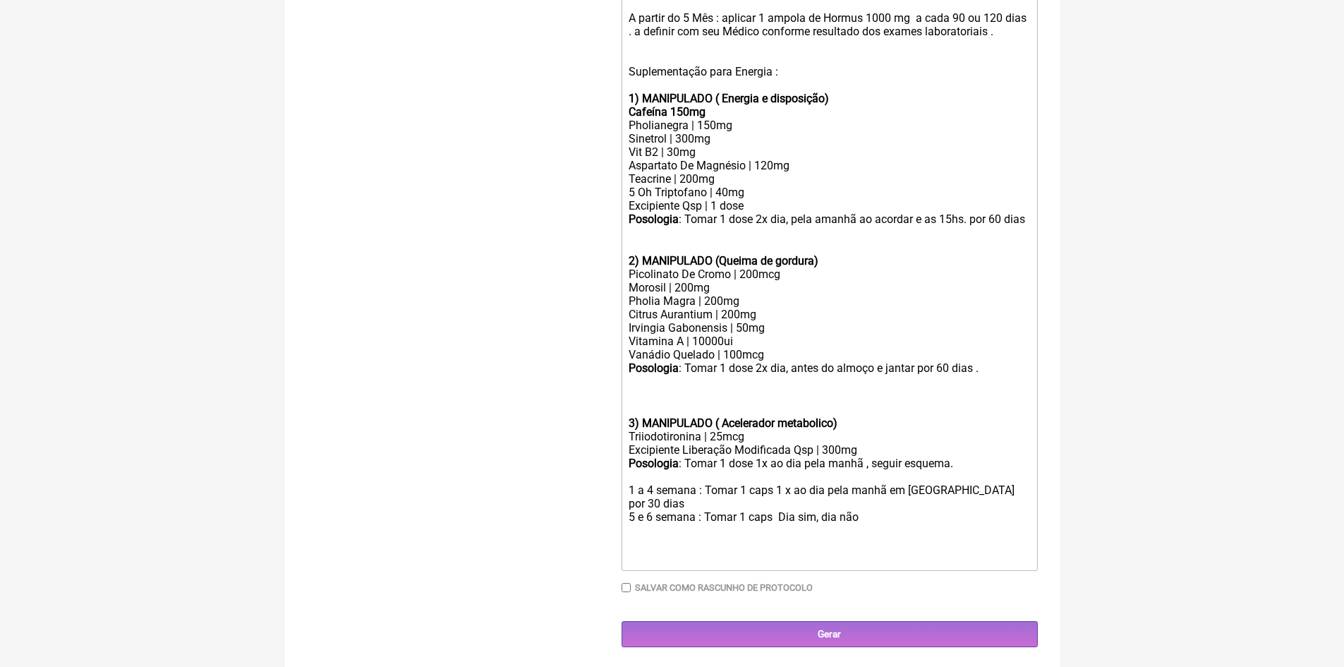
click at [866, 514] on div "Posologia : Tomar 1 dose 1x ao dia pela manhã , seguir esquema. 1 a 4 semana : …" at bounding box center [829, 510] width 401 height 109
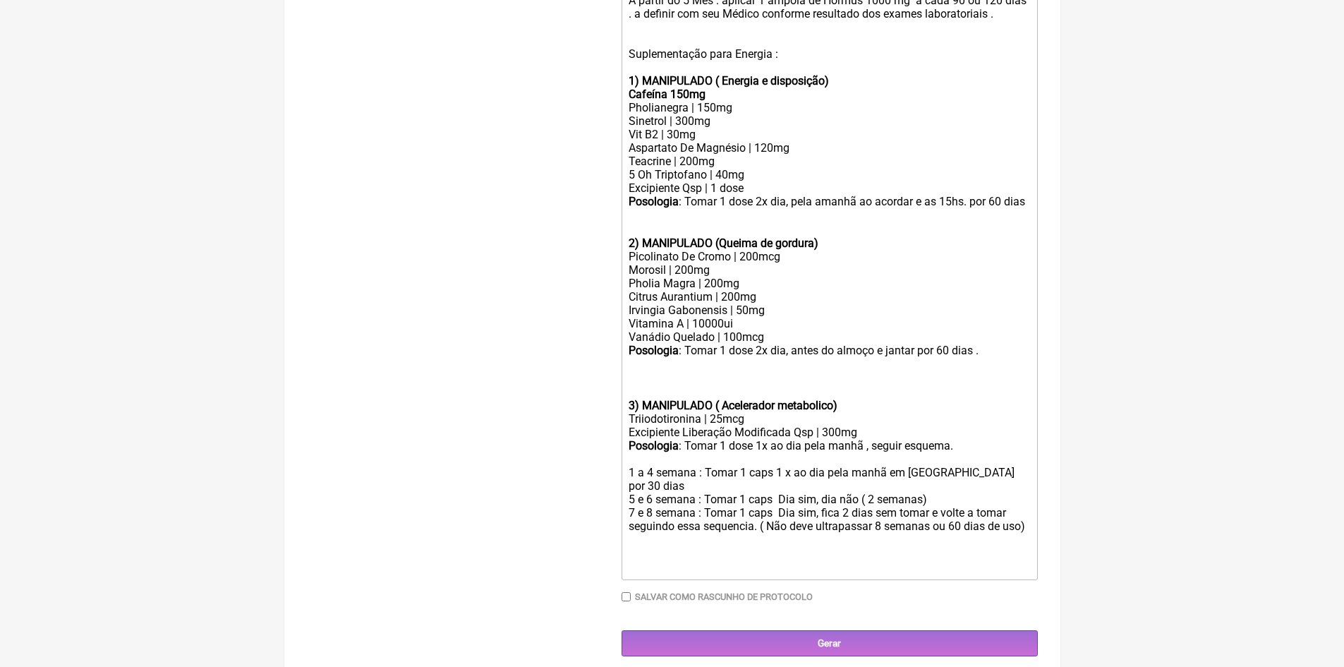
scroll to position [621, 0]
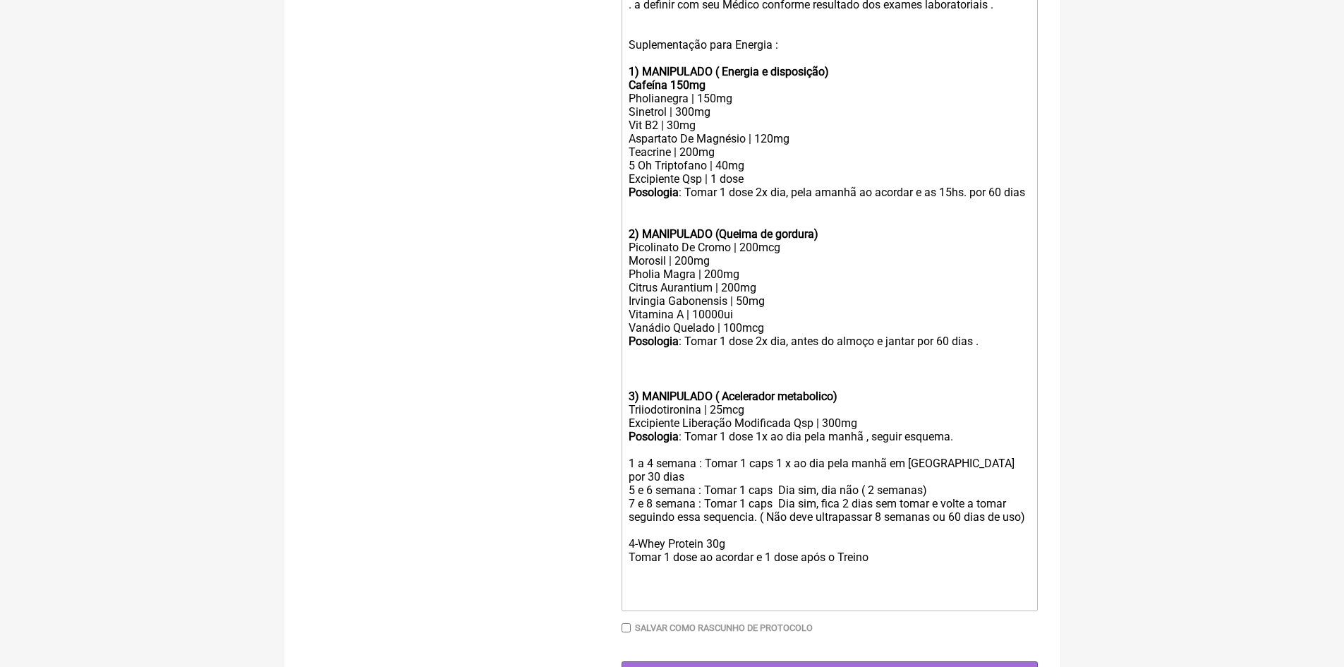
type trix-editor "<div>Protocolo Lucas para 12 semanas.<br><br>TRT: Reposição de Testosterona&nbs…"
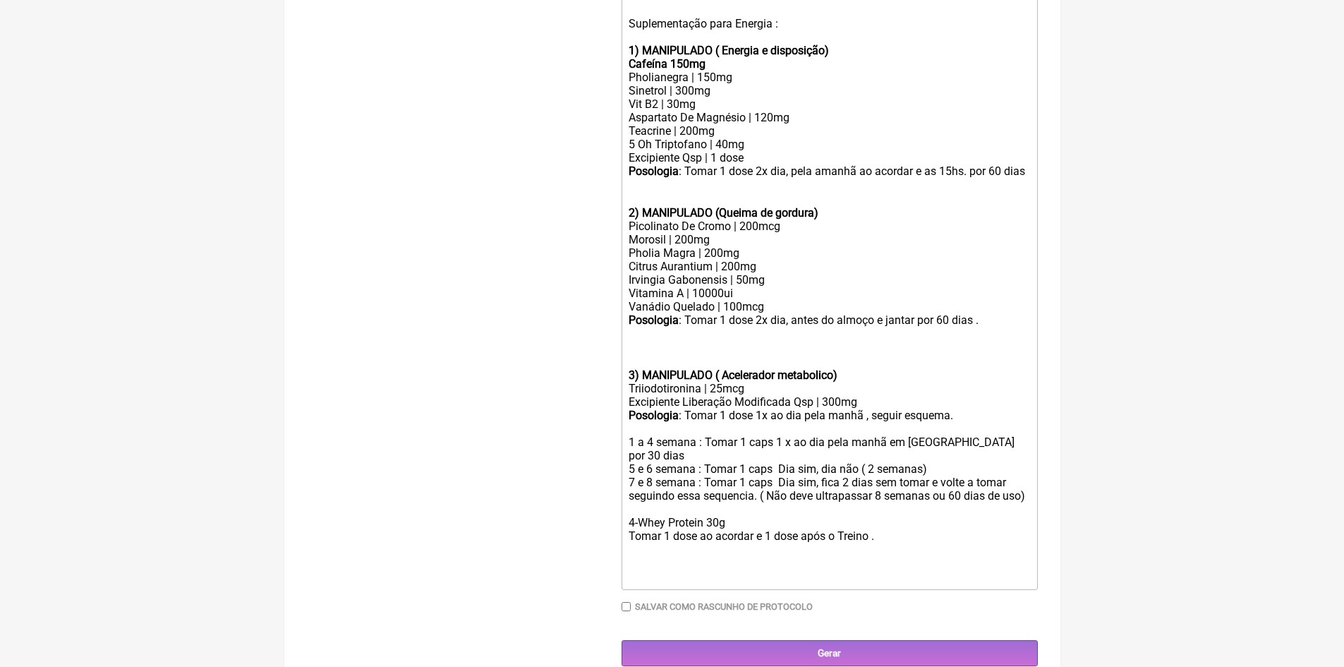
scroll to position [661, 0]
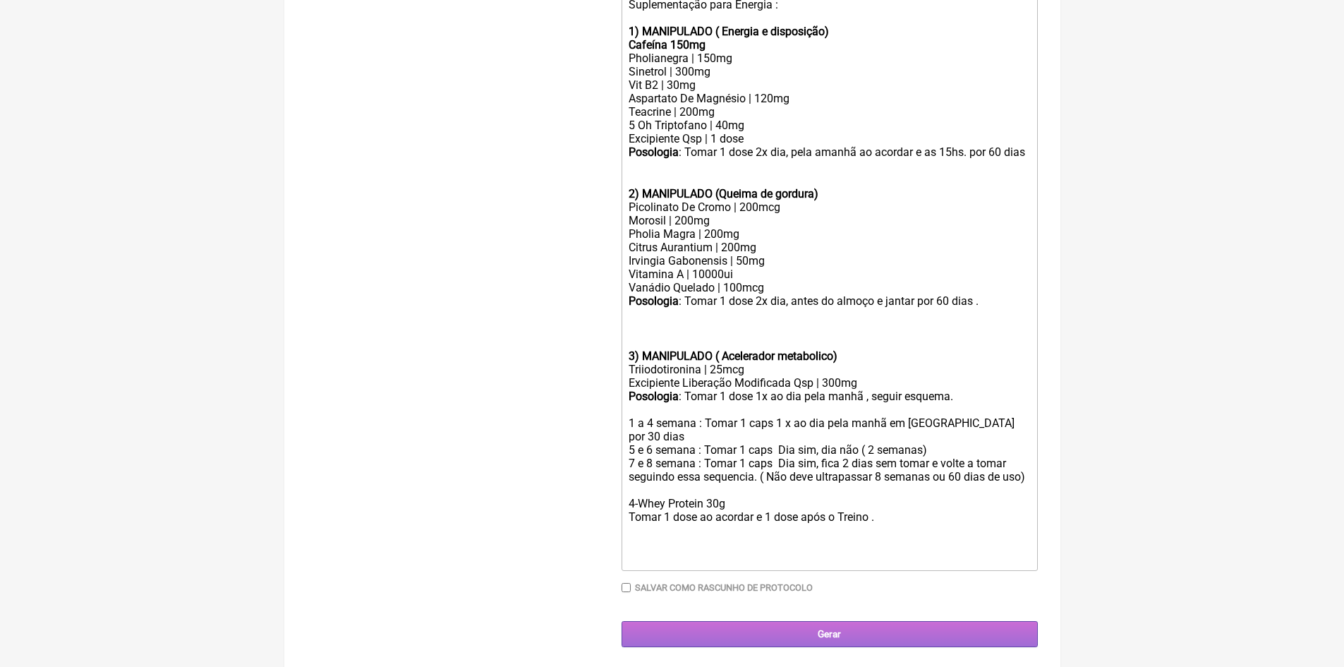
click at [825, 630] on input "Gerar" at bounding box center [830, 634] width 416 height 26
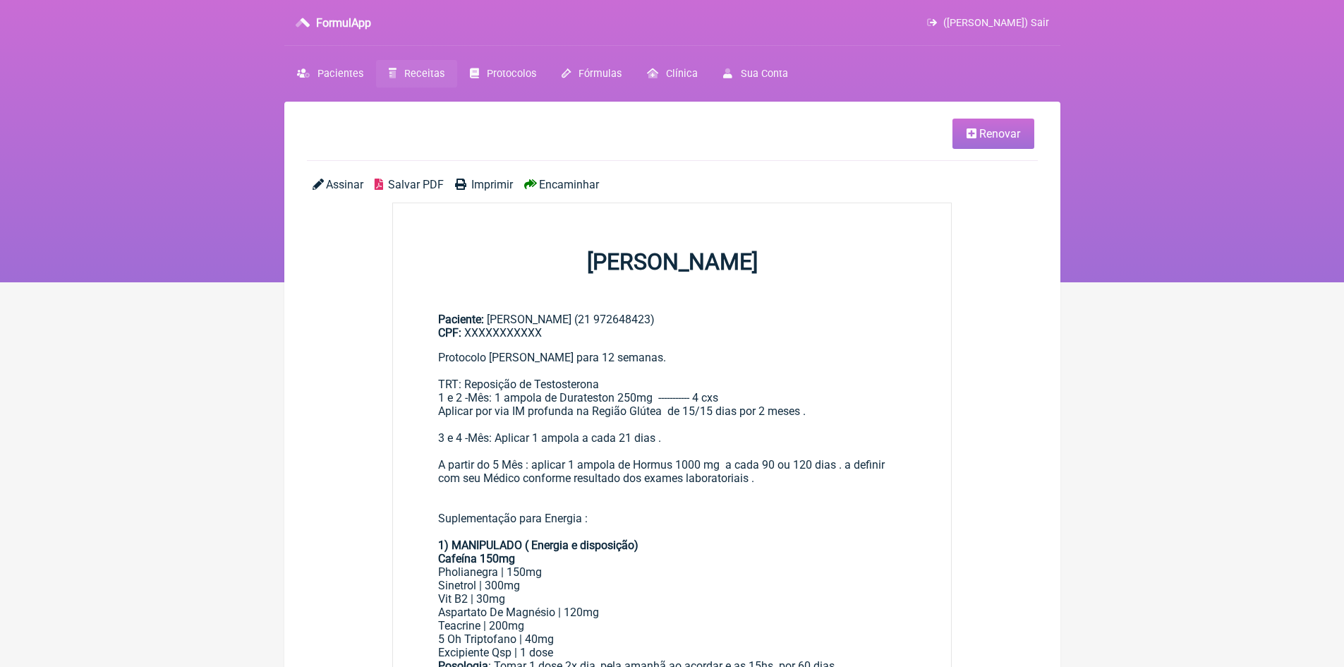
click at [500, 186] on span "Imprimir" at bounding box center [492, 184] width 42 height 13
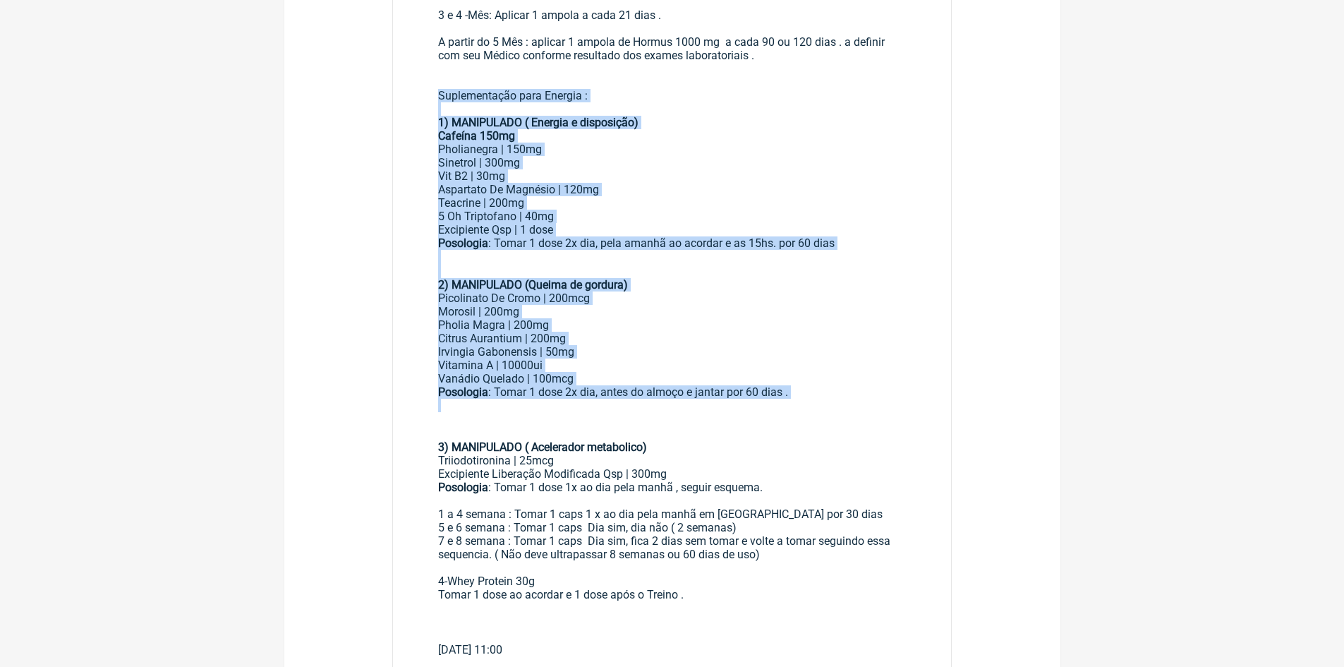
scroll to position [423, 0]
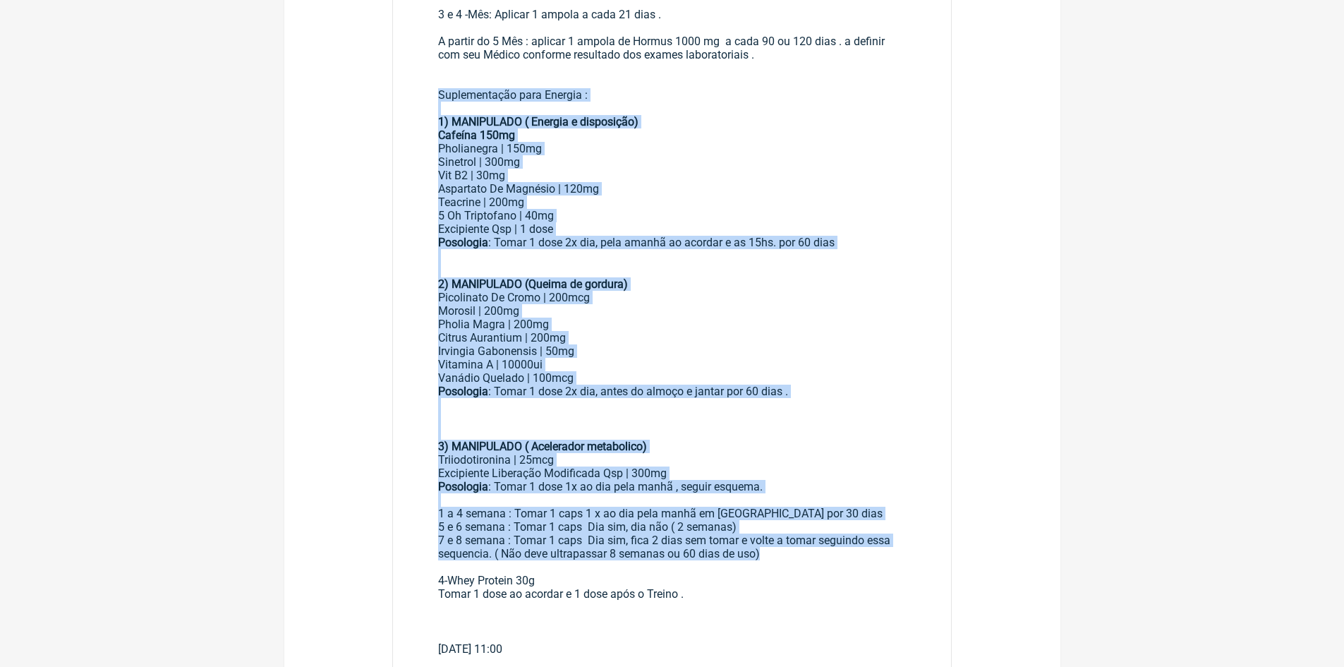
drag, startPoint x: 437, startPoint y: 232, endPoint x: 774, endPoint y: 559, distance: 469.5
click at [774, 558] on main "Paciente: LUCAS RODRIGUES NUNES (21 972648423) CPF: XXXXXXXXXXX Protocolo Lucas…" at bounding box center [672, 267] width 559 height 800
copy div "Suplementação para Energia : 1) MANIPULADO ( Energia e disposição) Cafeína 150m…"
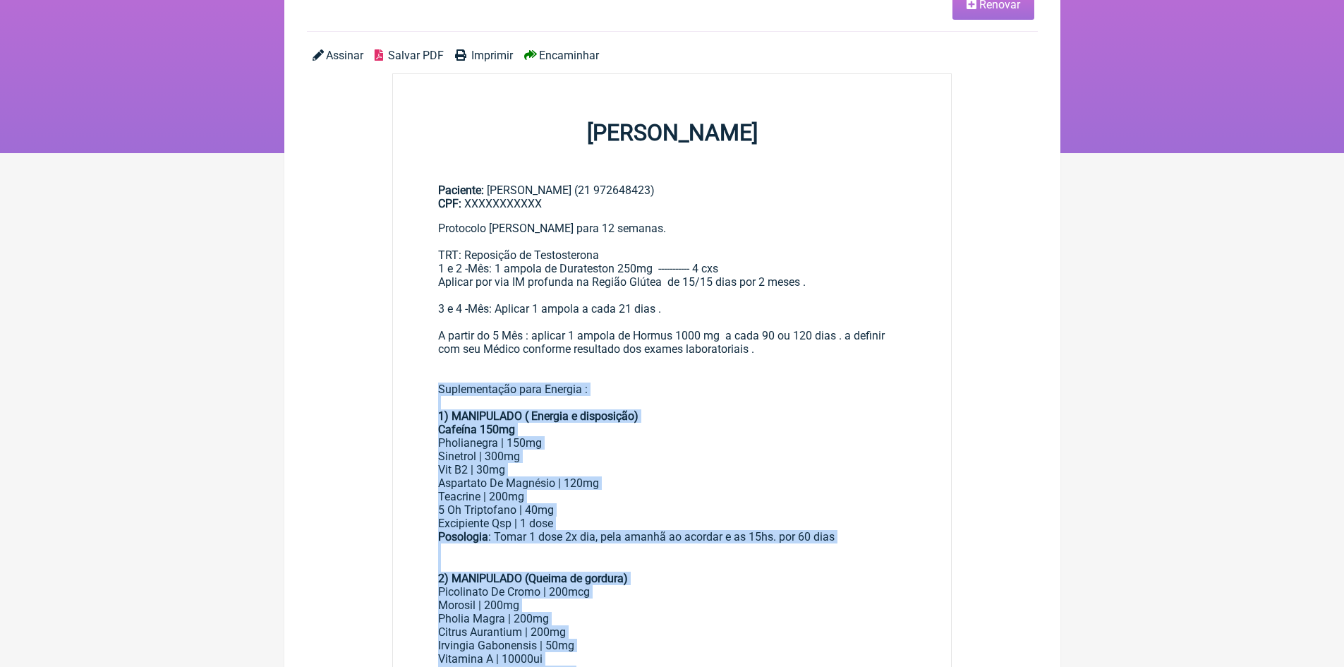
scroll to position [0, 0]
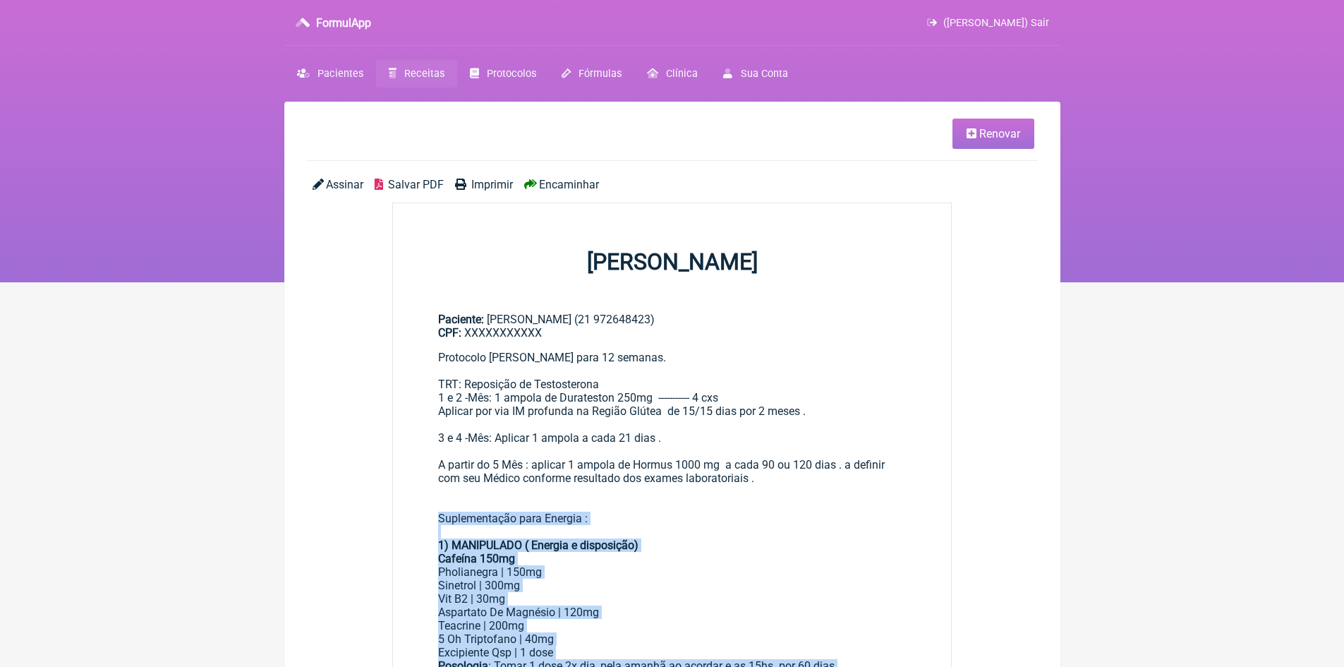
click at [998, 140] on span "Renovar" at bounding box center [999, 133] width 41 height 13
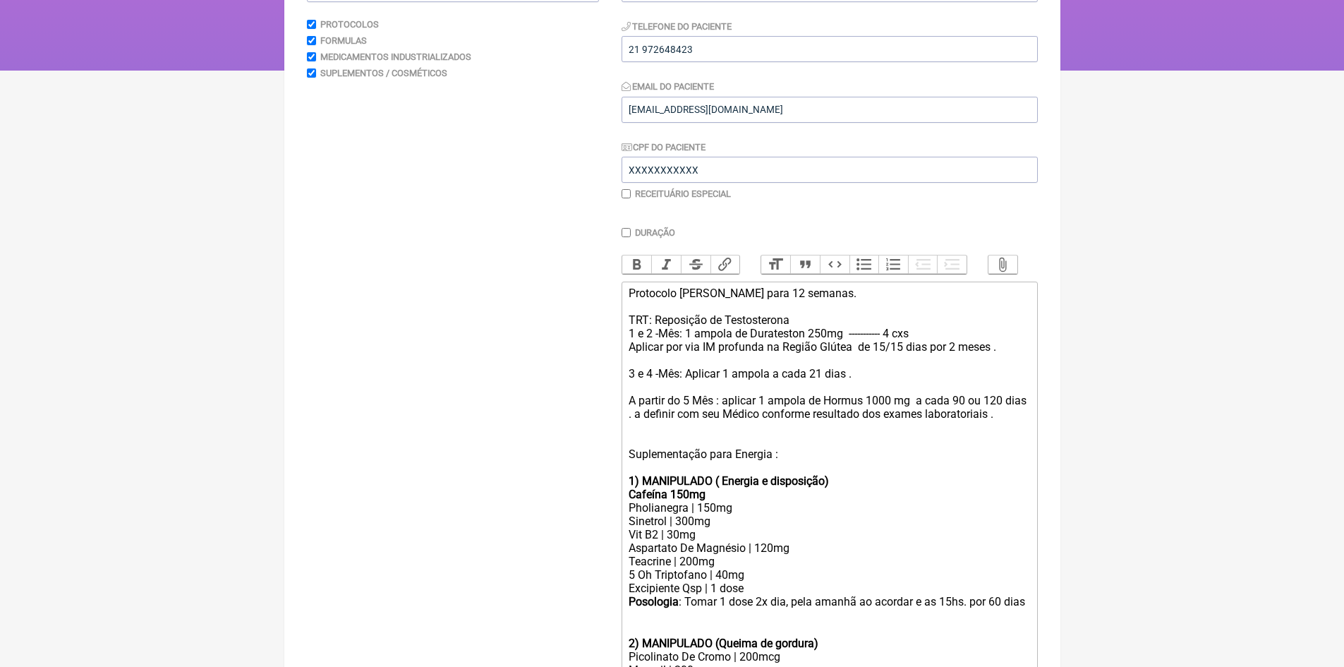
scroll to position [282, 0]
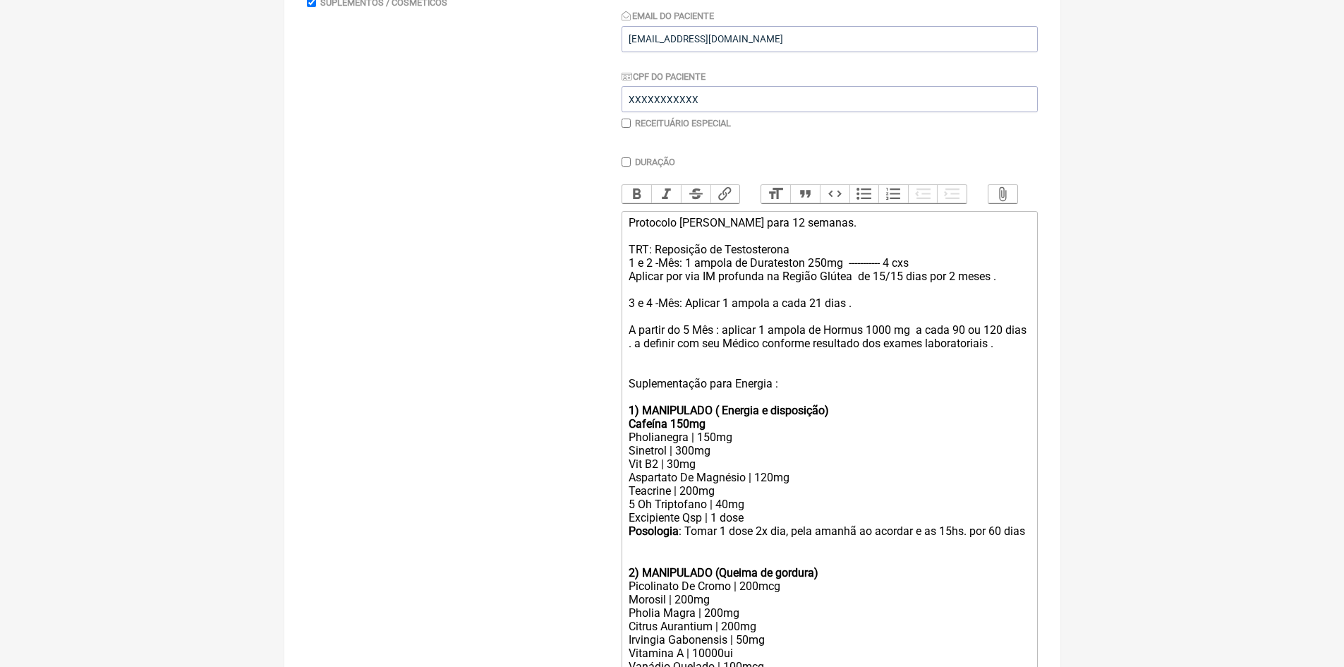
drag, startPoint x: 629, startPoint y: 232, endPoint x: 1005, endPoint y: 389, distance: 406.7
click at [1004, 390] on div "Protocolo Lucas para 12 semanas. TRT: Reposição de Testosterona 1 e 2 -Mês: 1 a…" at bounding box center [829, 310] width 401 height 188
click at [928, 375] on div "Protocolo Lucas para 12 semanas. TRT: Reposição de Testosterona 1 e 2 -Mês: 1 a…" at bounding box center [829, 310] width 401 height 188
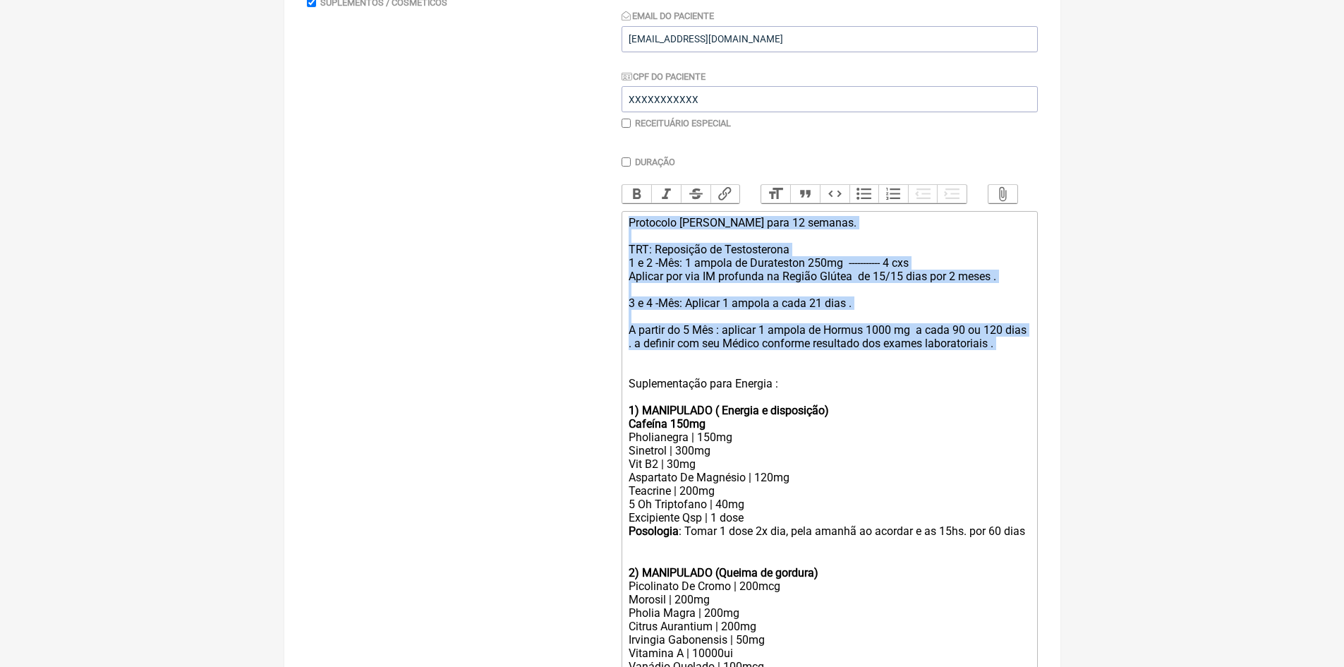
drag, startPoint x: 624, startPoint y: 232, endPoint x: 922, endPoint y: 375, distance: 330.7
click at [922, 375] on trix-editor "Protocolo Lucas para 12 semanas. TRT: Reposição de Testosterona 1 e 2 -Mês: 1 a…" at bounding box center [830, 580] width 416 height 739
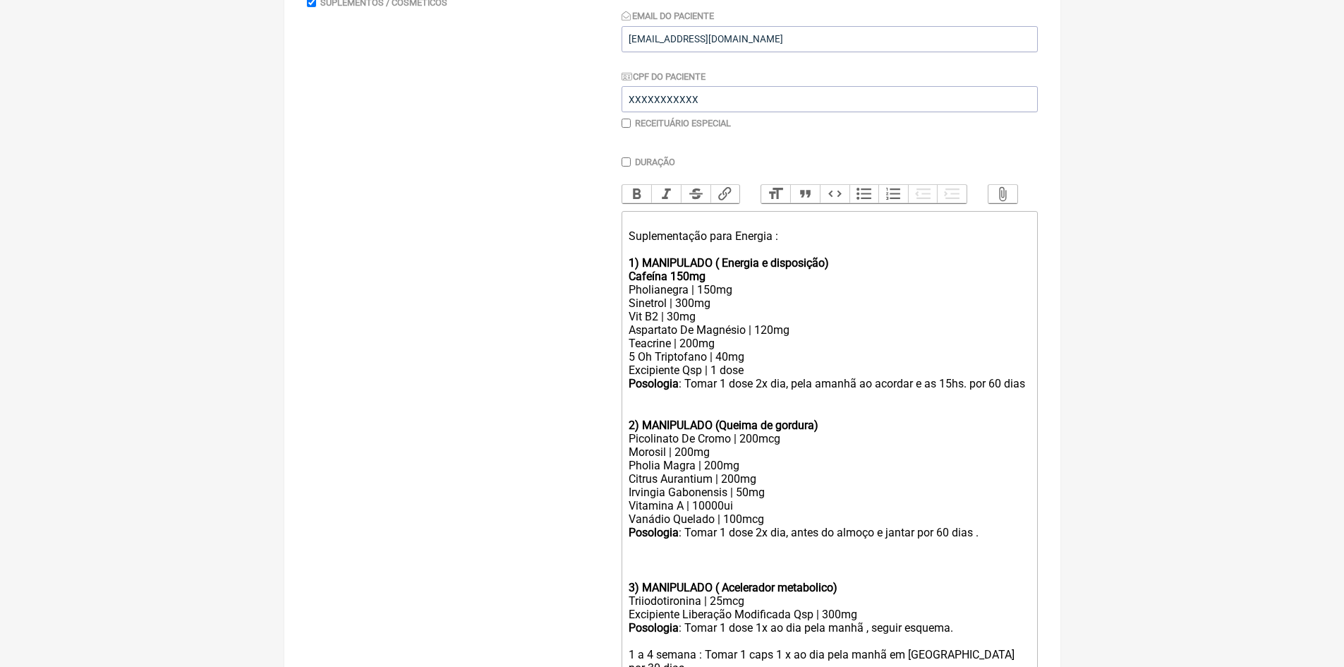
click at [624, 246] on trix-editor "Suplementação para Energia : 1) MANIPULADO ( Energia e disposição) Cafeína 150m…" at bounding box center [830, 506] width 416 height 591
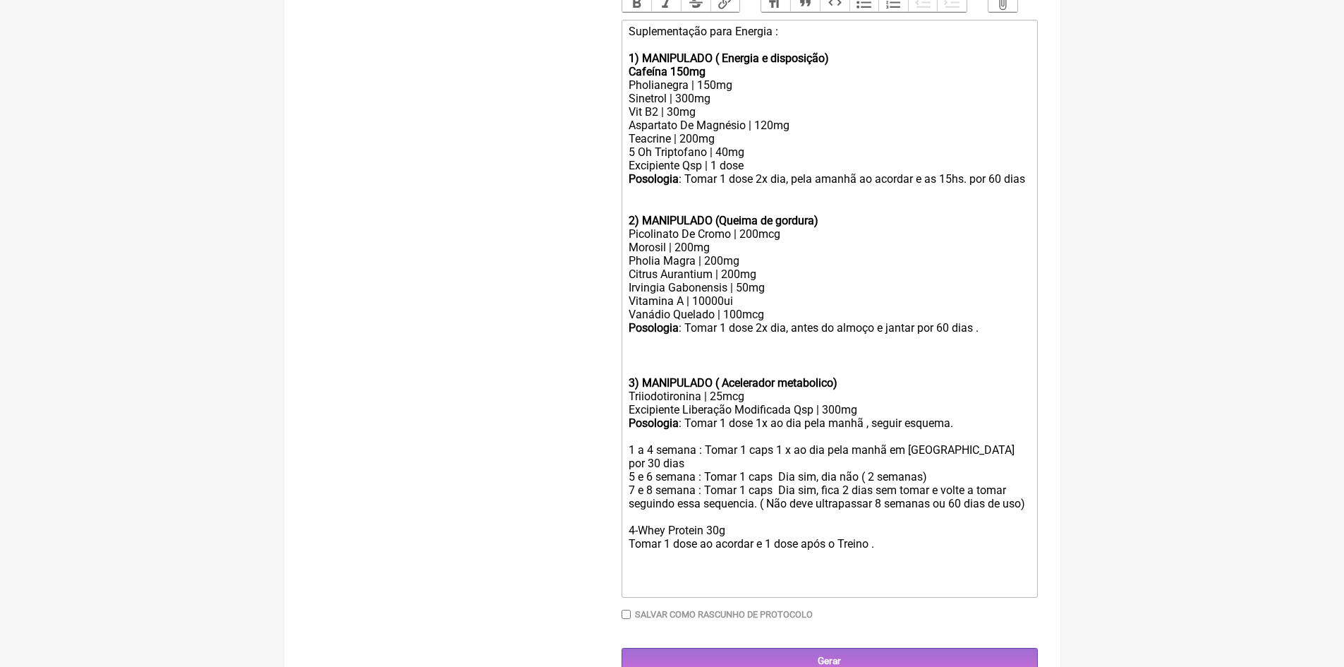
scroll to position [494, 0]
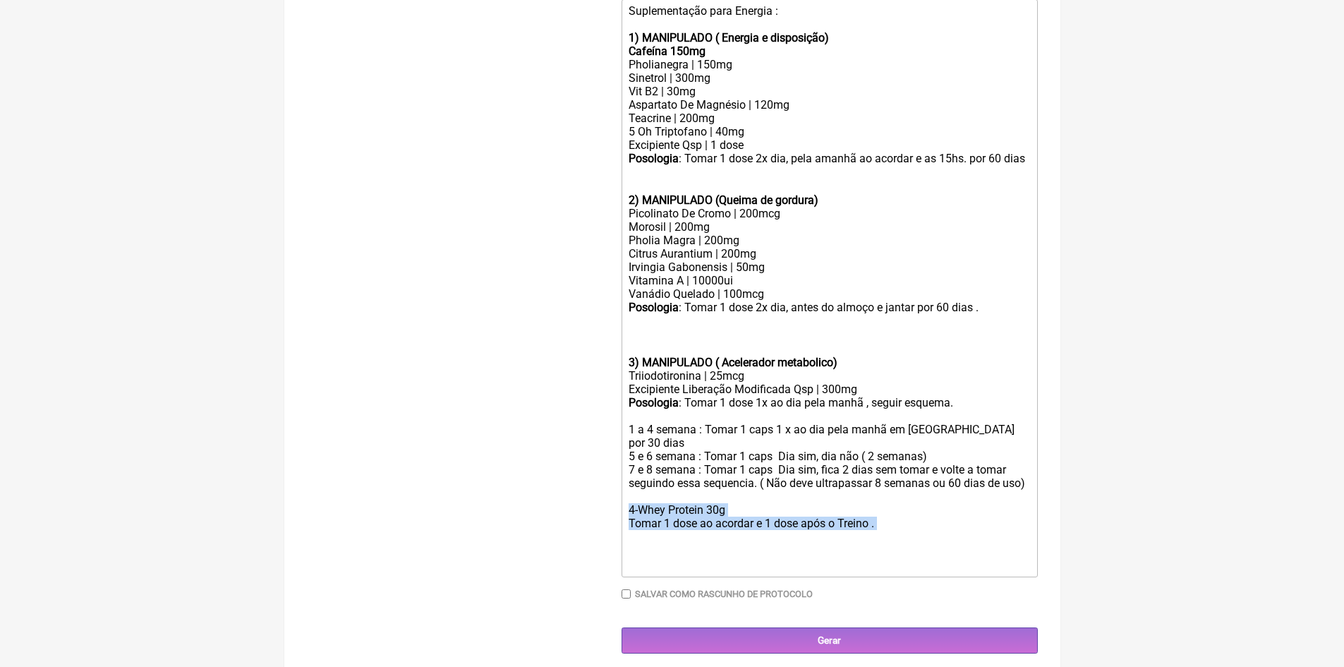
drag, startPoint x: 629, startPoint y: 505, endPoint x: 889, endPoint y: 539, distance: 262.5
click at [889, 539] on div "Posologia : Tomar 1 dose 1x ao dia pela manhã , seguir esquema. 1 a 4 semana : …" at bounding box center [829, 484] width 401 height 176
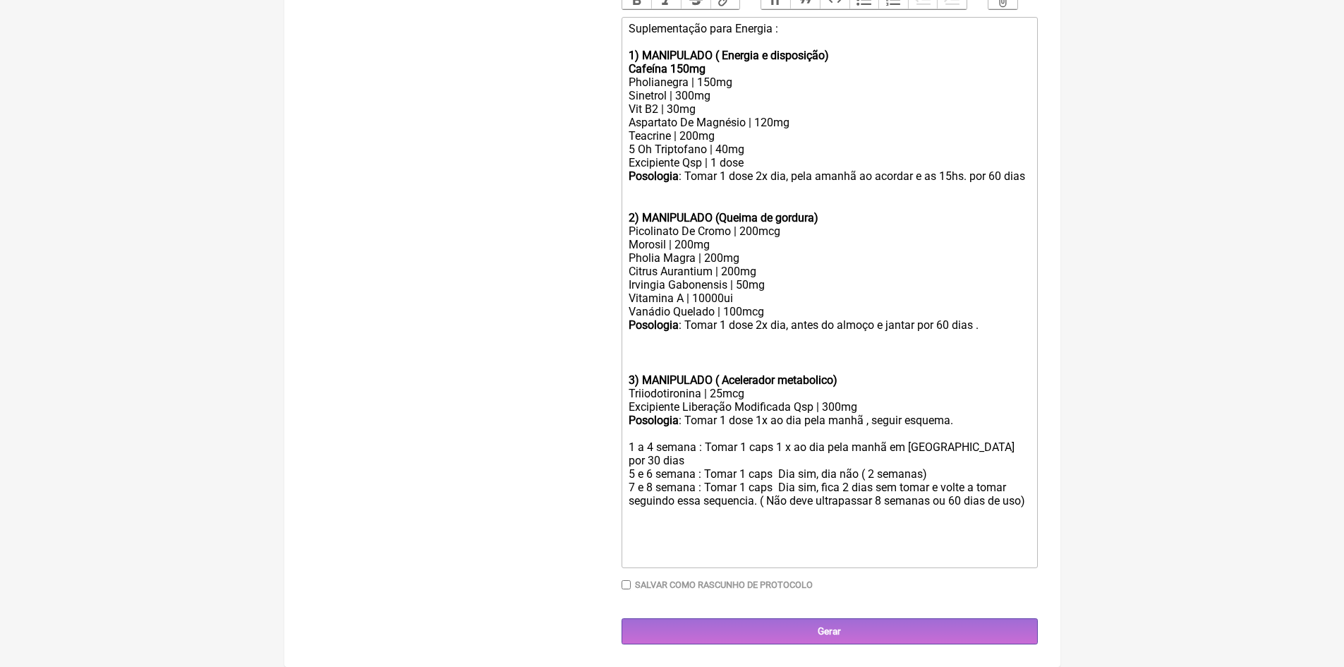
scroll to position [473, 0]
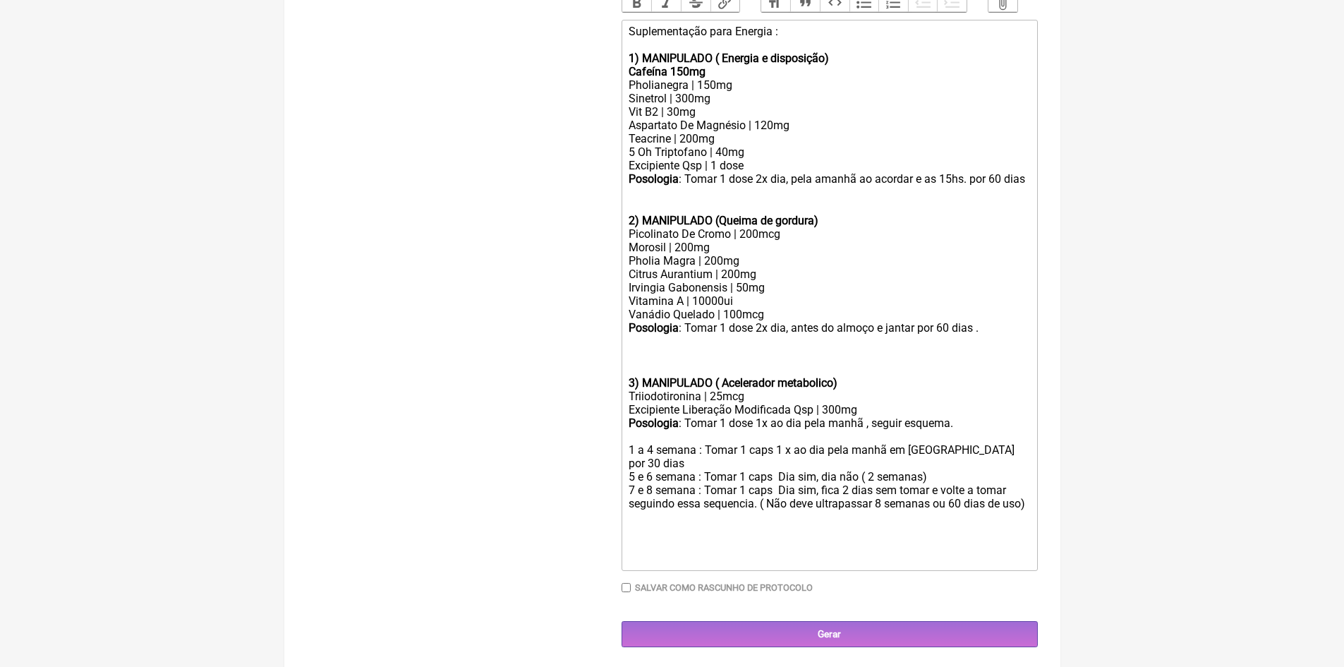
type trix-editor "<div>Suplementação para Energia :&nbsp;<br><br></div><div><strong>1) MANIPULADO…"
click at [837, 633] on input "Gerar" at bounding box center [830, 634] width 416 height 26
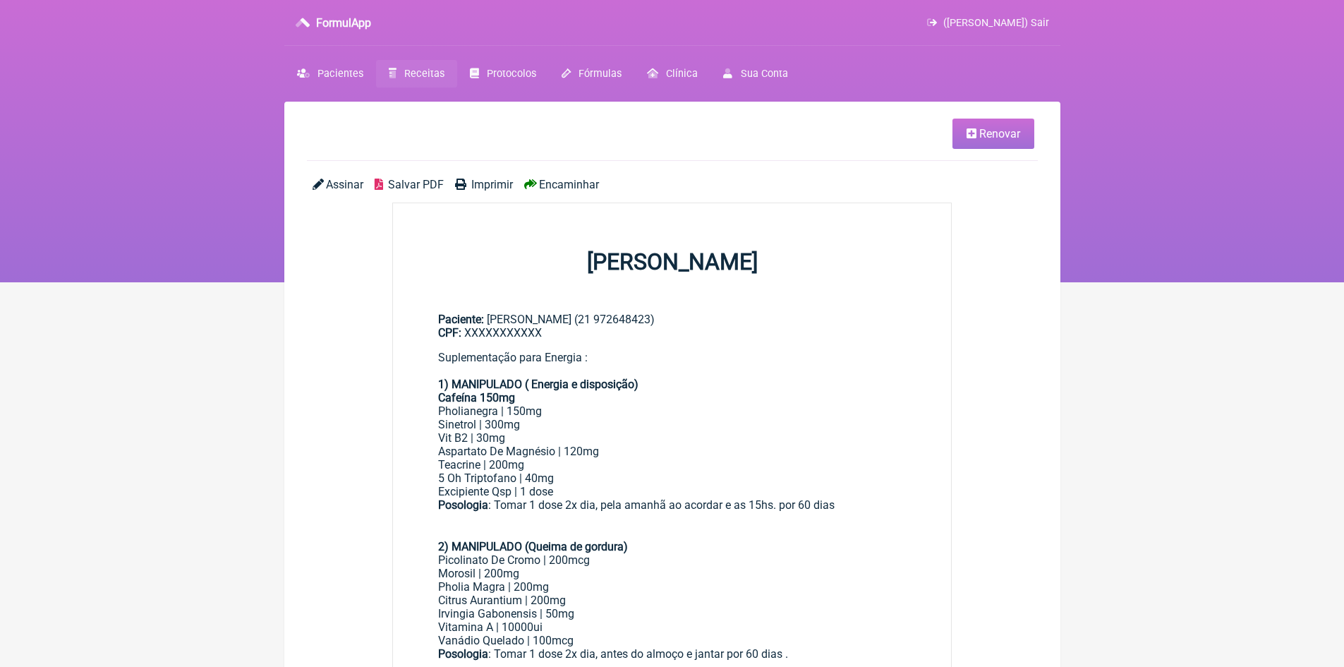
click at [477, 183] on span "Imprimir" at bounding box center [492, 184] width 42 height 13
click at [981, 137] on span "Renovar" at bounding box center [999, 133] width 41 height 13
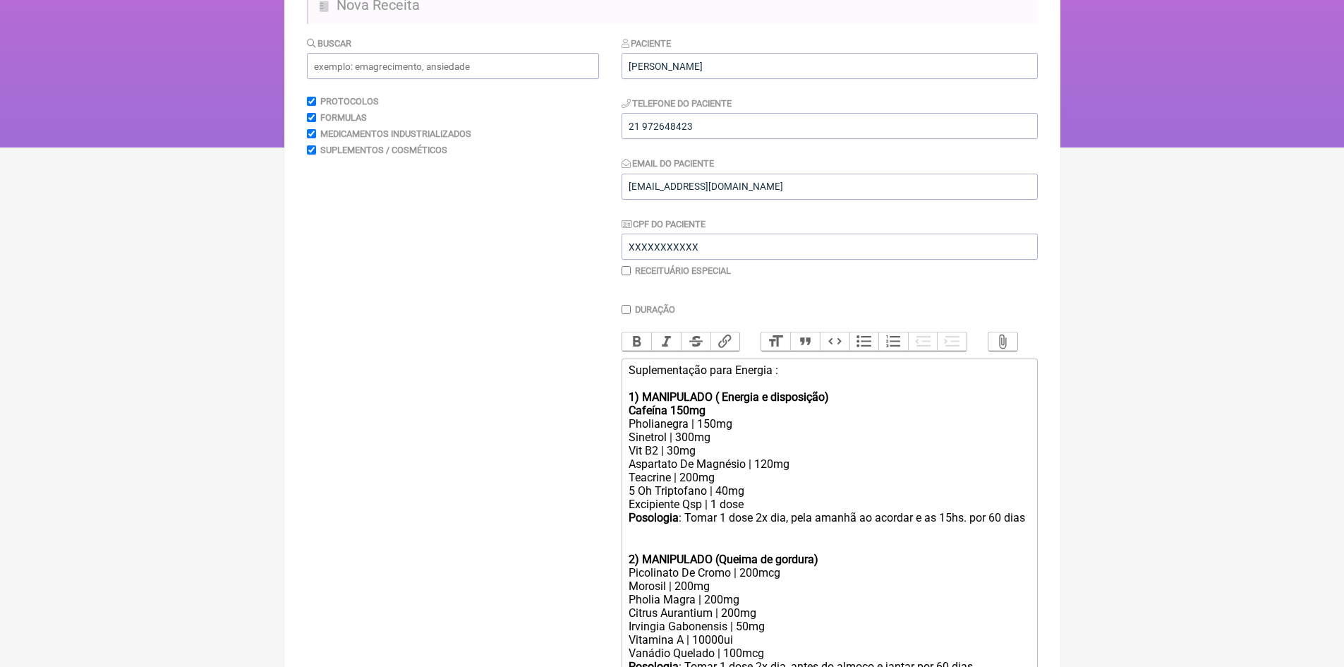
scroll to position [141, 0]
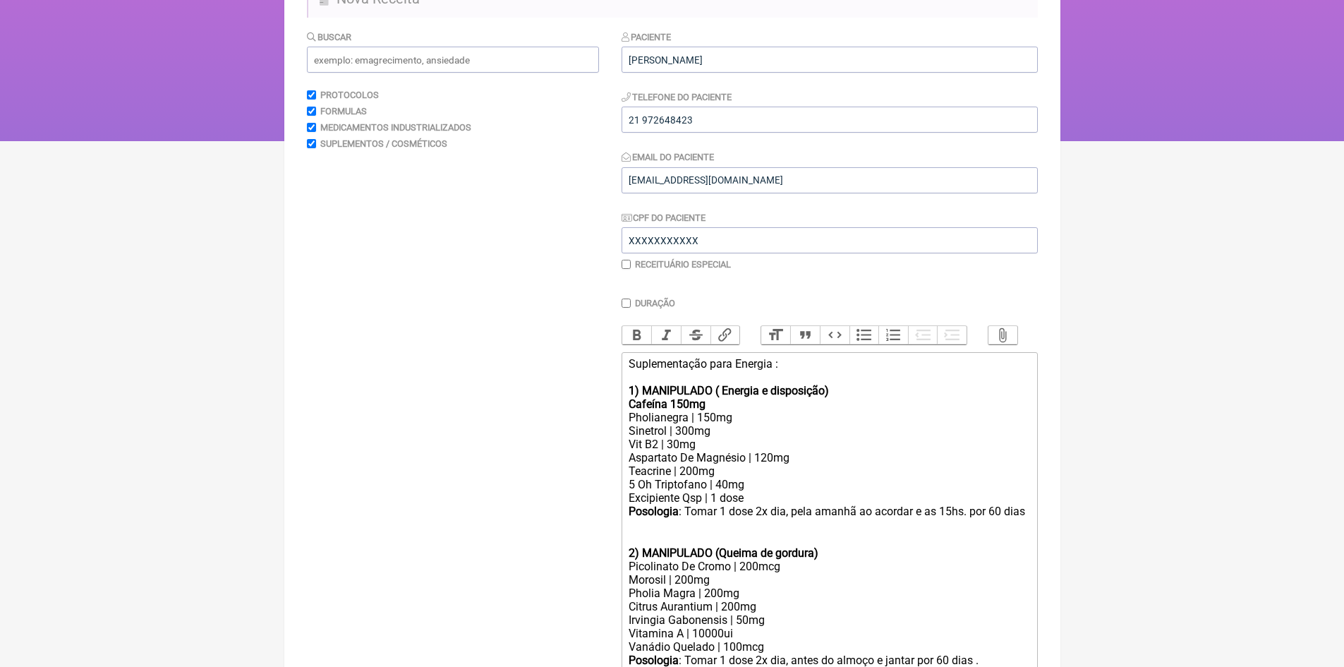
click at [628, 262] on input "checkbox" at bounding box center [626, 264] width 9 height 9
checkbox input "true"
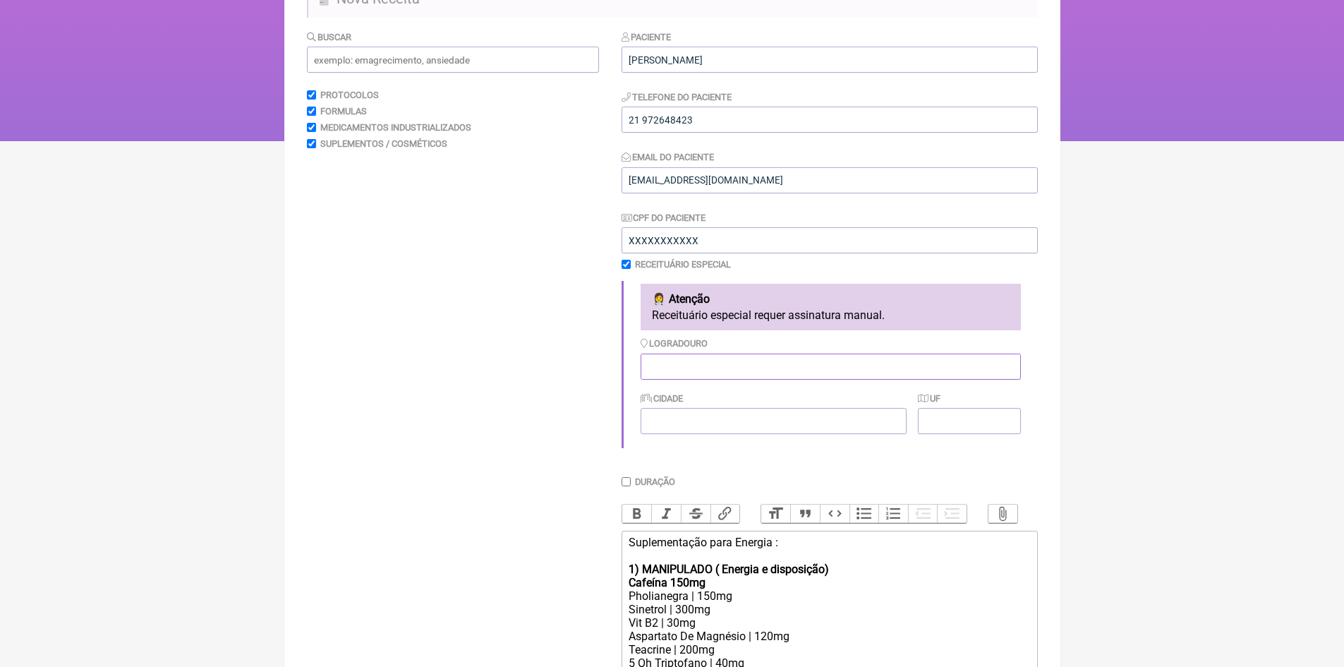
click at [706, 368] on input "Logradouro" at bounding box center [831, 366] width 380 height 26
type input "[GEOGRAPHIC_DATA]"
click at [701, 422] on input "Cidade" at bounding box center [774, 421] width 266 height 26
type input "RJ"
click at [969, 420] on input "UF" at bounding box center [969, 421] width 102 height 26
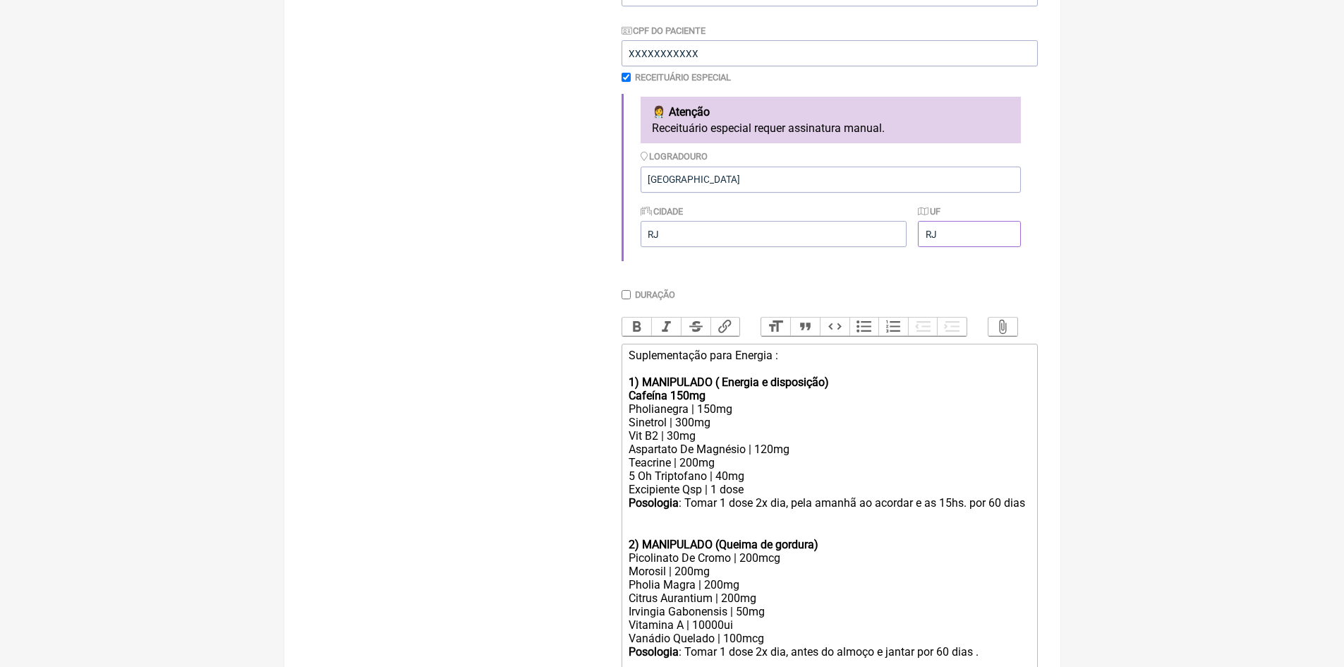
scroll to position [353, 0]
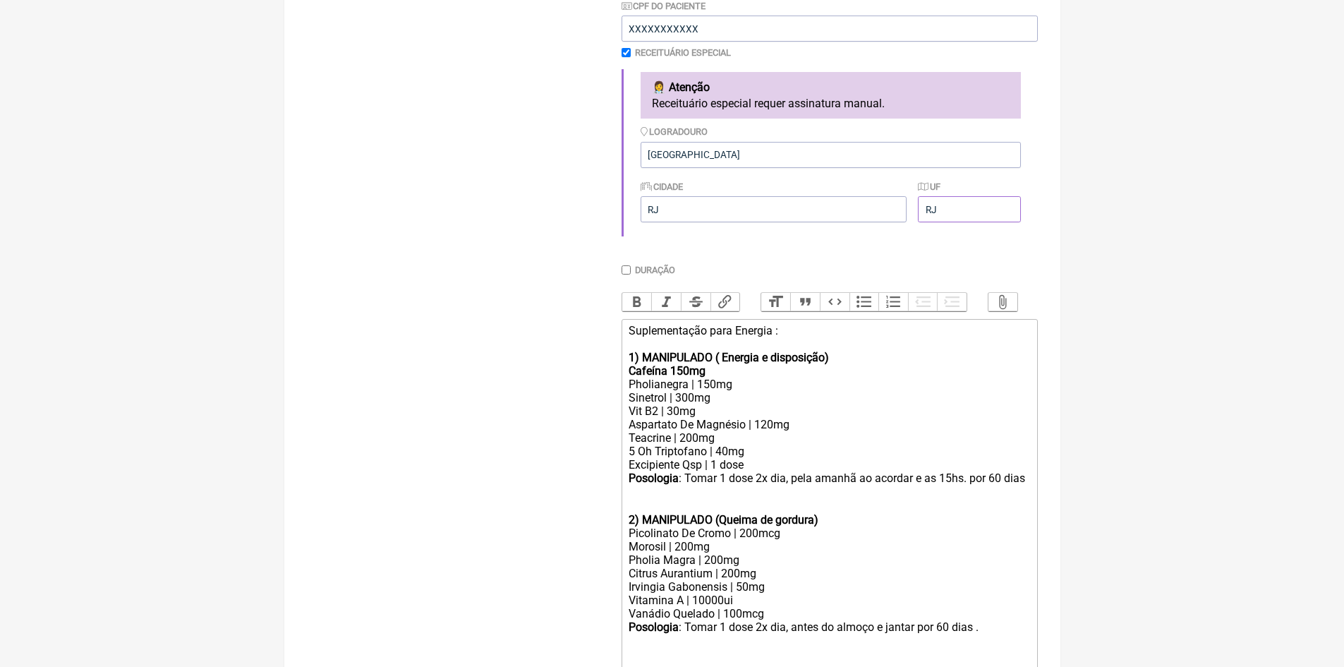
type input "RJ"
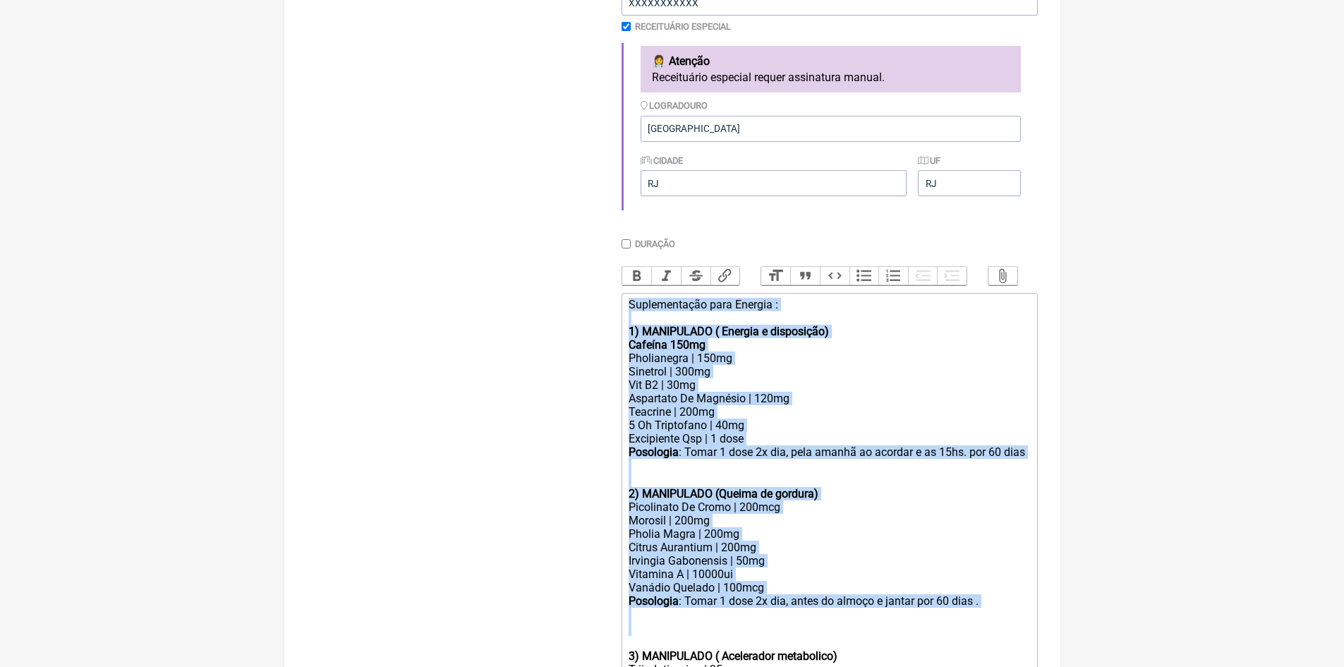
scroll to position [653, 0]
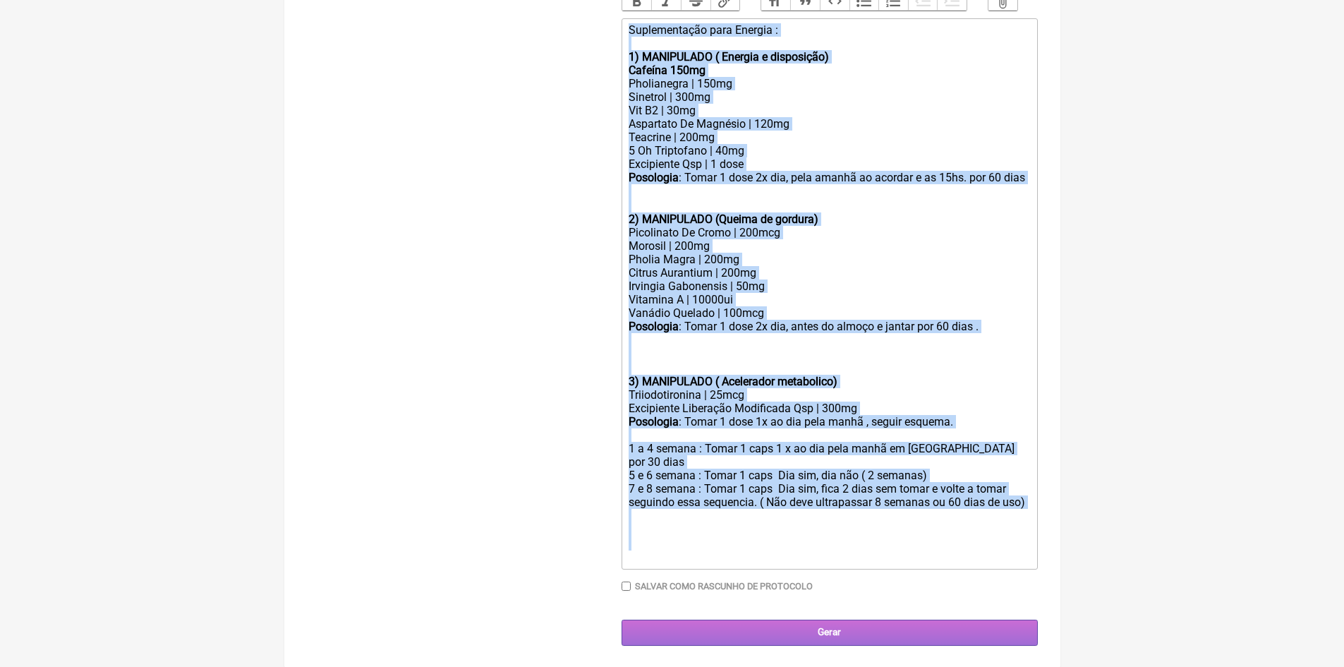
drag, startPoint x: 625, startPoint y: 340, endPoint x: 967, endPoint y: 627, distance: 446.2
click at [967, 627] on div "Paciente LUCAS RODRIGUES NUNES Telefone do Paciente 21 972648423 Email do Pacie…" at bounding box center [830, 81] width 416 height 1128
type trix-editor "<div>Suplementação para Energia :&nbsp;<br><br></div><div><strong>1) MANIPULADO…"
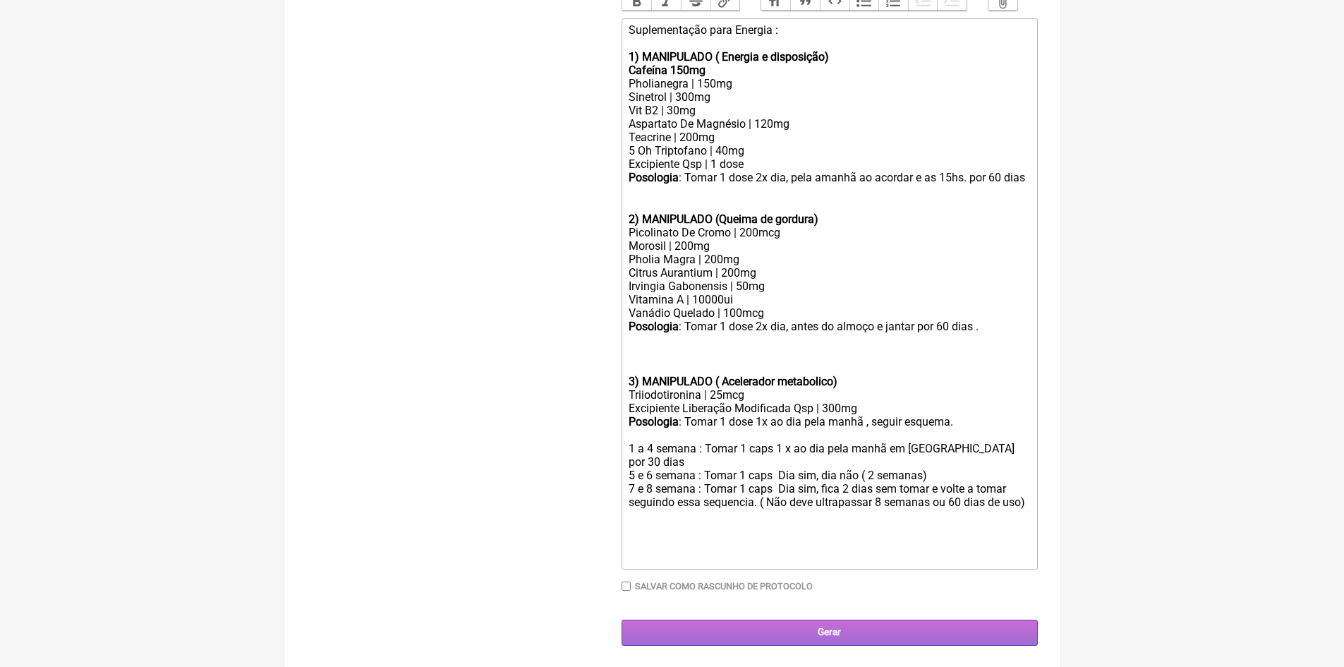
scroll to position [285, 0]
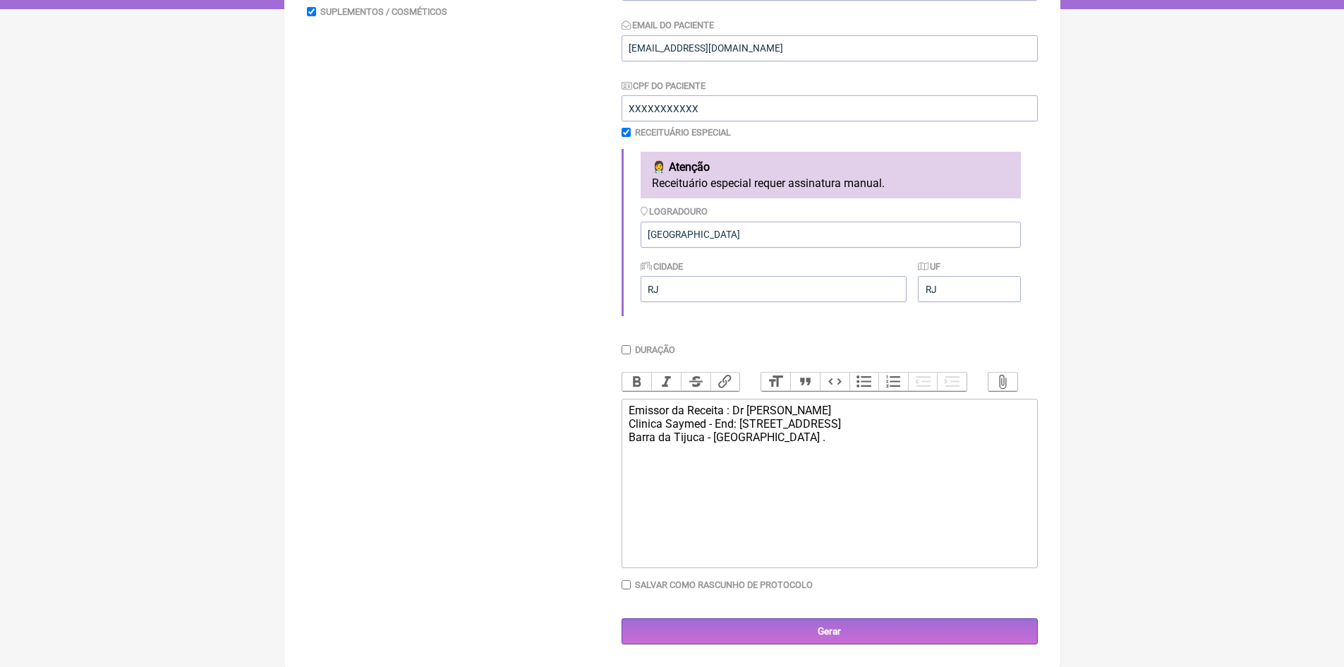
click at [882, 408] on div "Emissor da Receita : Dr Vinícius Vieira Paschoal Clinica Saymed - End: Avenida …" at bounding box center [829, 424] width 401 height 40
click at [794, 437] on div "Emissor da Receita : Dr Vinícius Vieira Paschoal . Contato : 21-969345010 Clini…" at bounding box center [829, 424] width 401 height 40
click at [655, 451] on div "Emissor da Receita : Dr Vinícius Vieira Paschoal . Contato : 21-969345010 Clini…" at bounding box center [829, 431] width 401 height 54
paste trix-editor "<div>Emissor da Receita : Dr Vinícius Vieira Paschoal . Contato : 21-969345010<…"
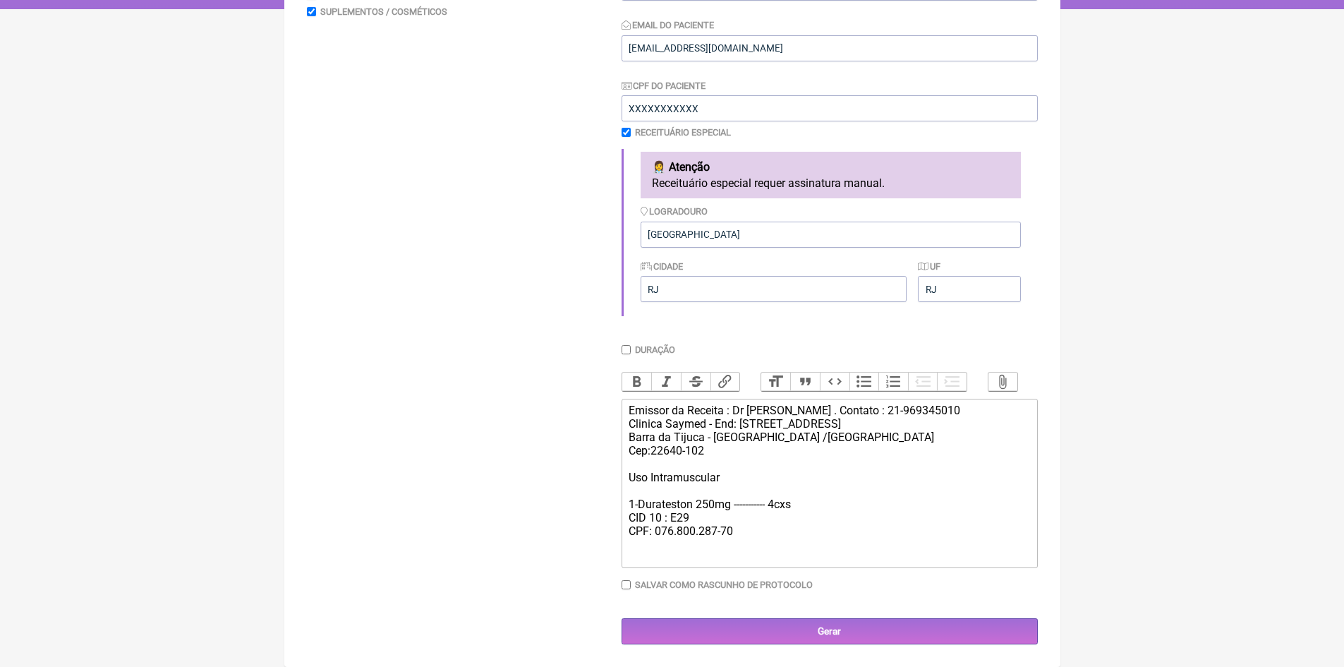
type trix-editor "<div>Emissor da Receita : Dr Vinícius Vieira Paschoal . Contato : 21-969345010<…"
click at [846, 633] on input "Gerar" at bounding box center [830, 631] width 416 height 26
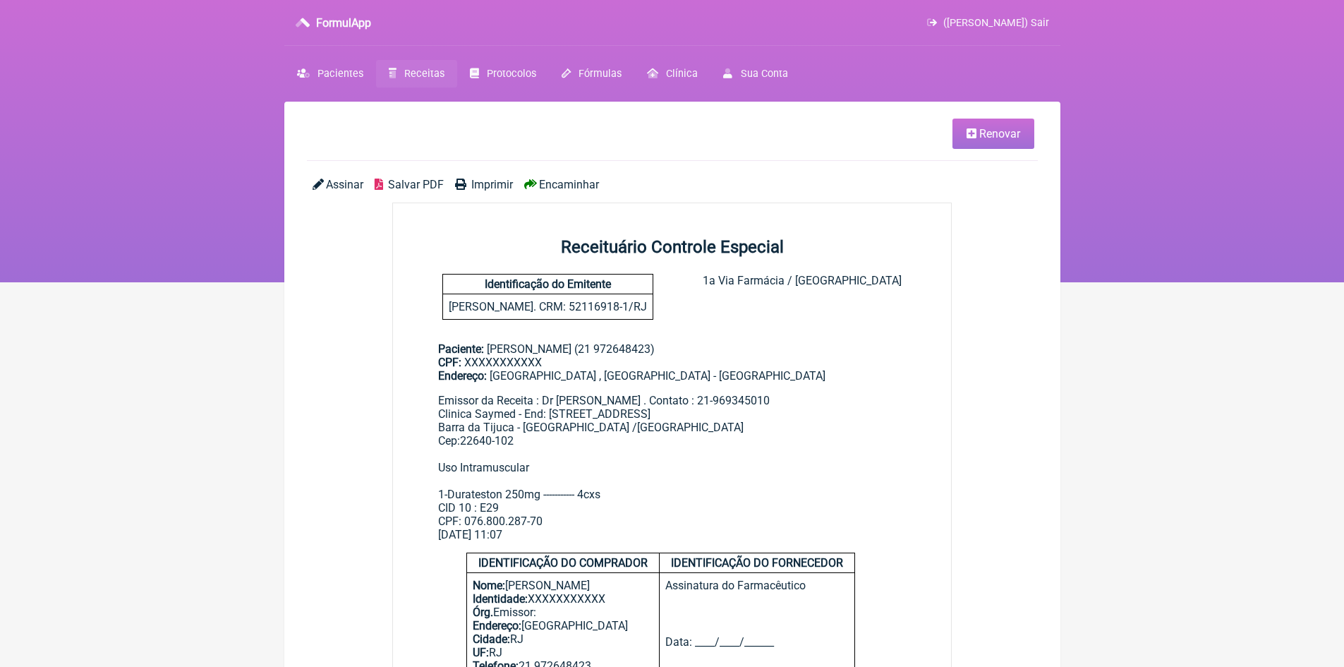
click at [496, 184] on span "Imprimir" at bounding box center [492, 184] width 42 height 13
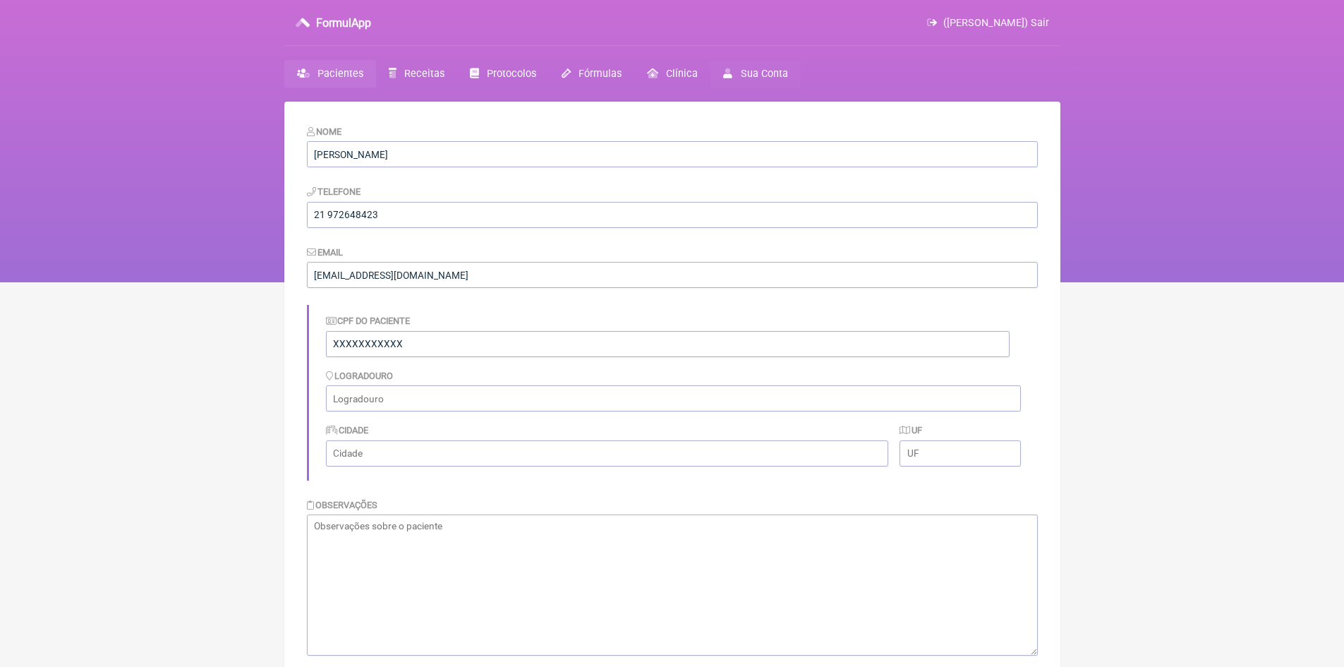
click at [1037, 22] on span "([PERSON_NAME]) Sair" at bounding box center [996, 23] width 106 height 12
